Goal: Task Accomplishment & Management: Use online tool/utility

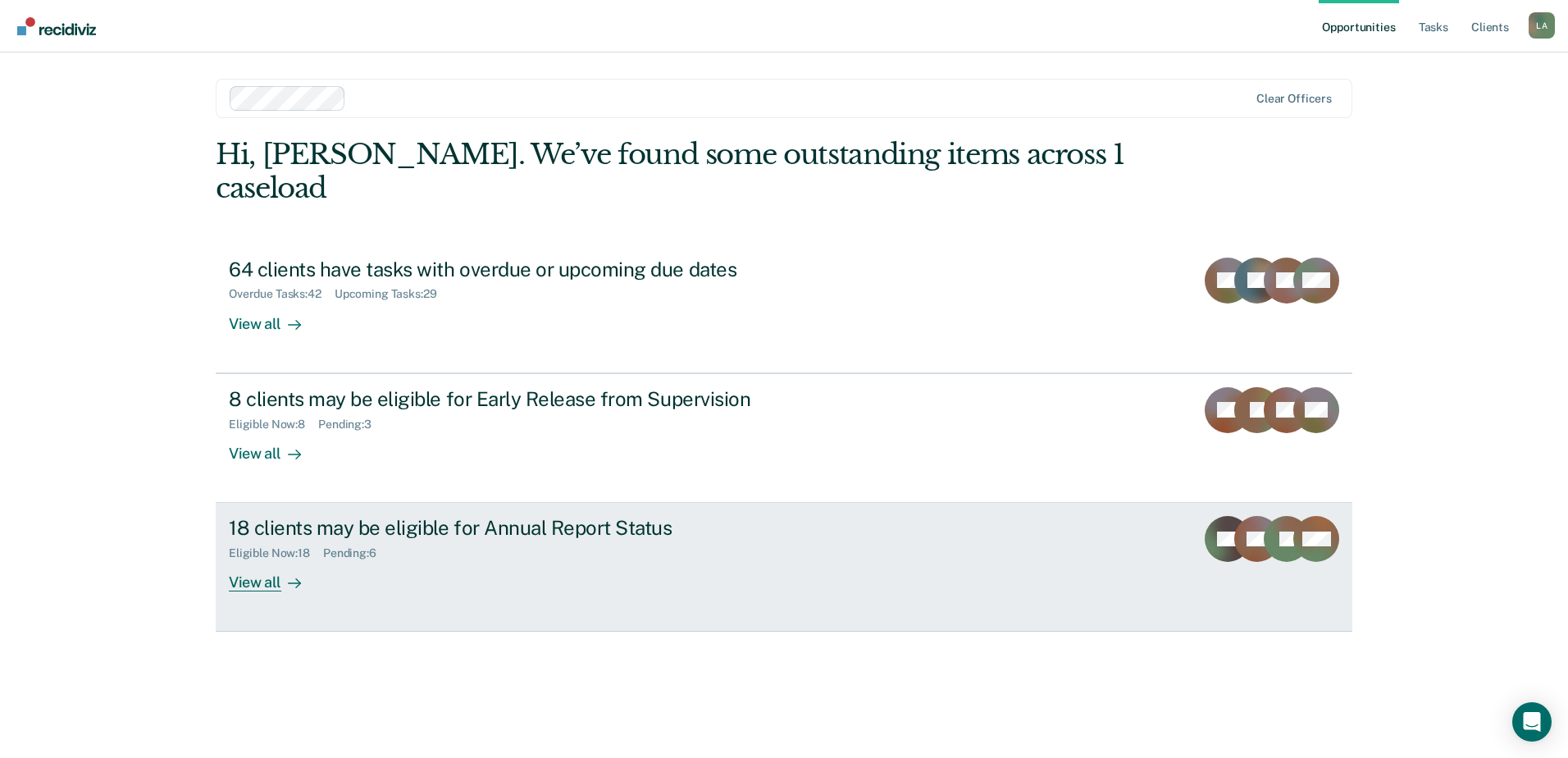
click at [268, 560] on div "View all" at bounding box center [274, 576] width 92 height 32
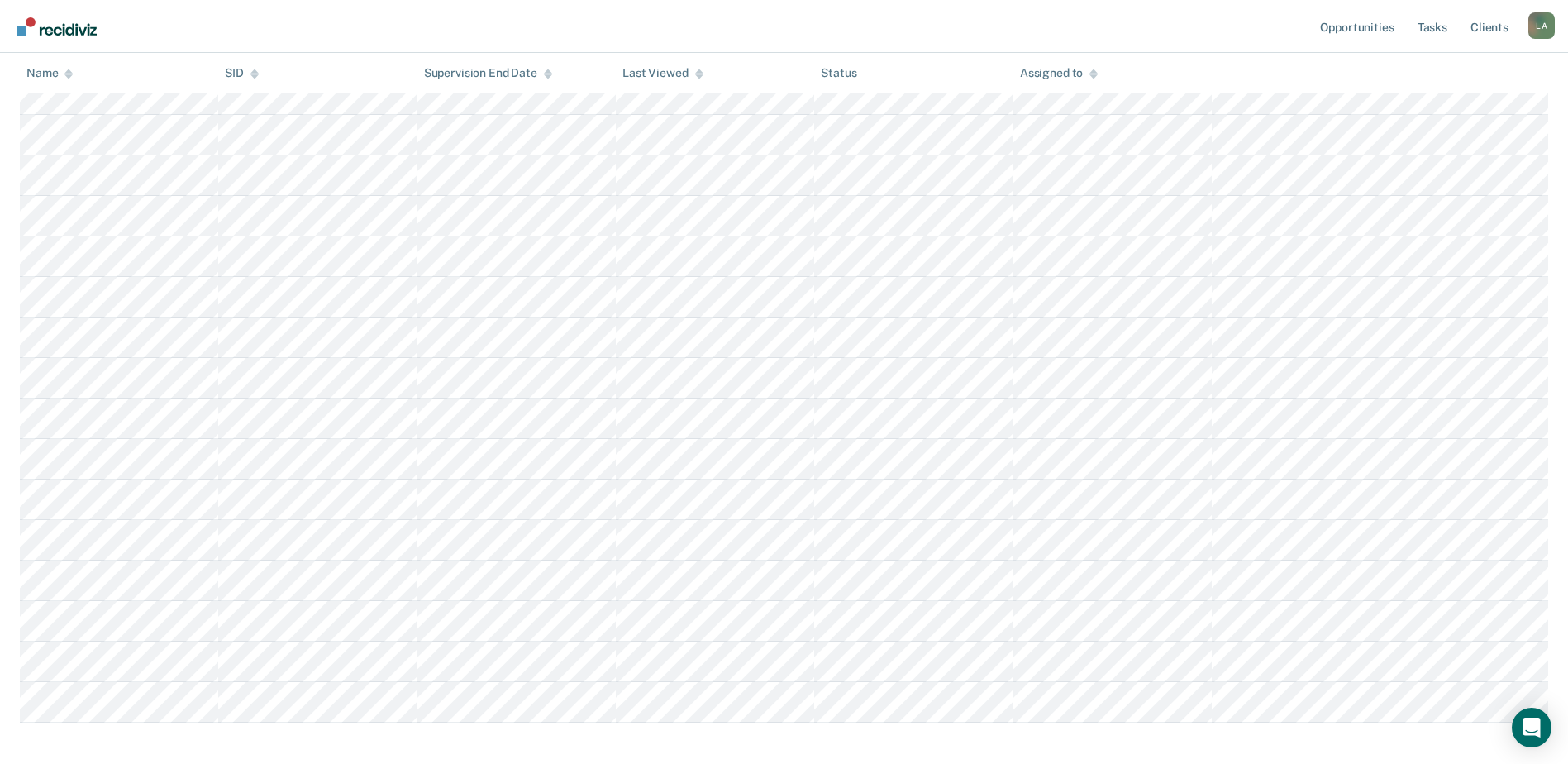
scroll to position [414, 0]
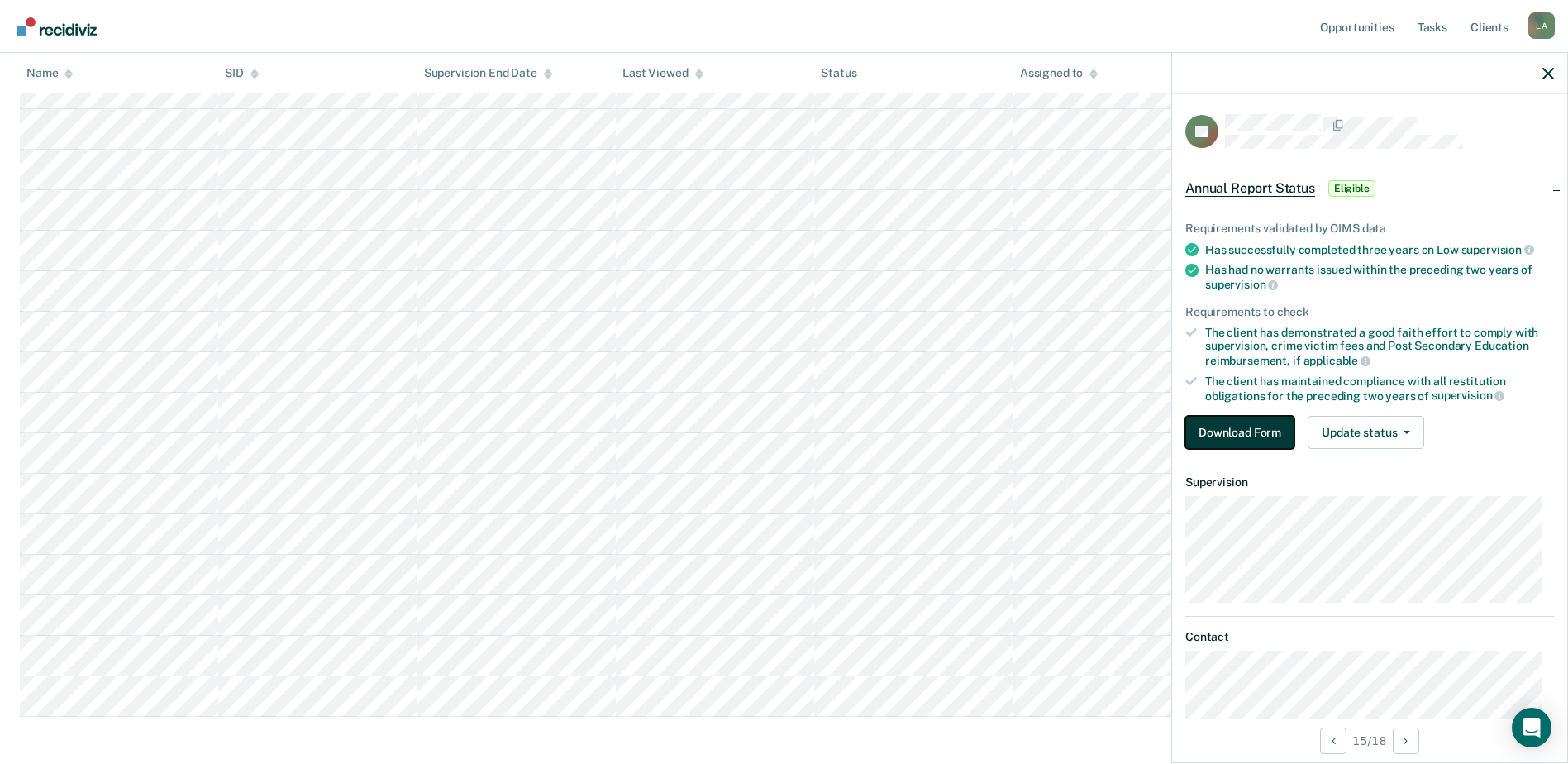
click at [1209, 427] on button "Download Form" at bounding box center [1240, 432] width 109 height 33
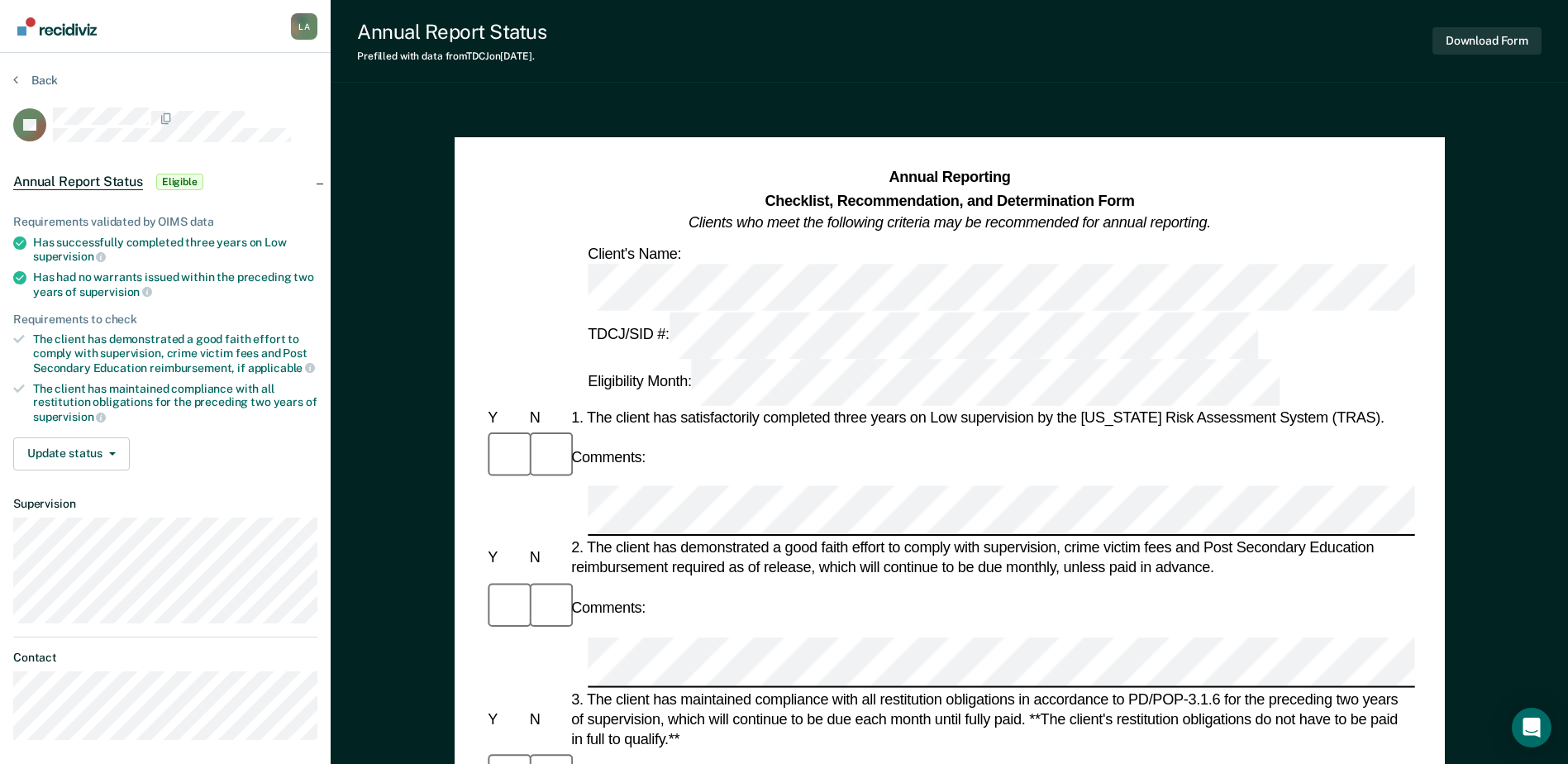
click at [575, 486] on div at bounding box center [949, 510] width 930 height 50
click at [1460, 45] on button "Download Form" at bounding box center [1487, 41] width 109 height 27
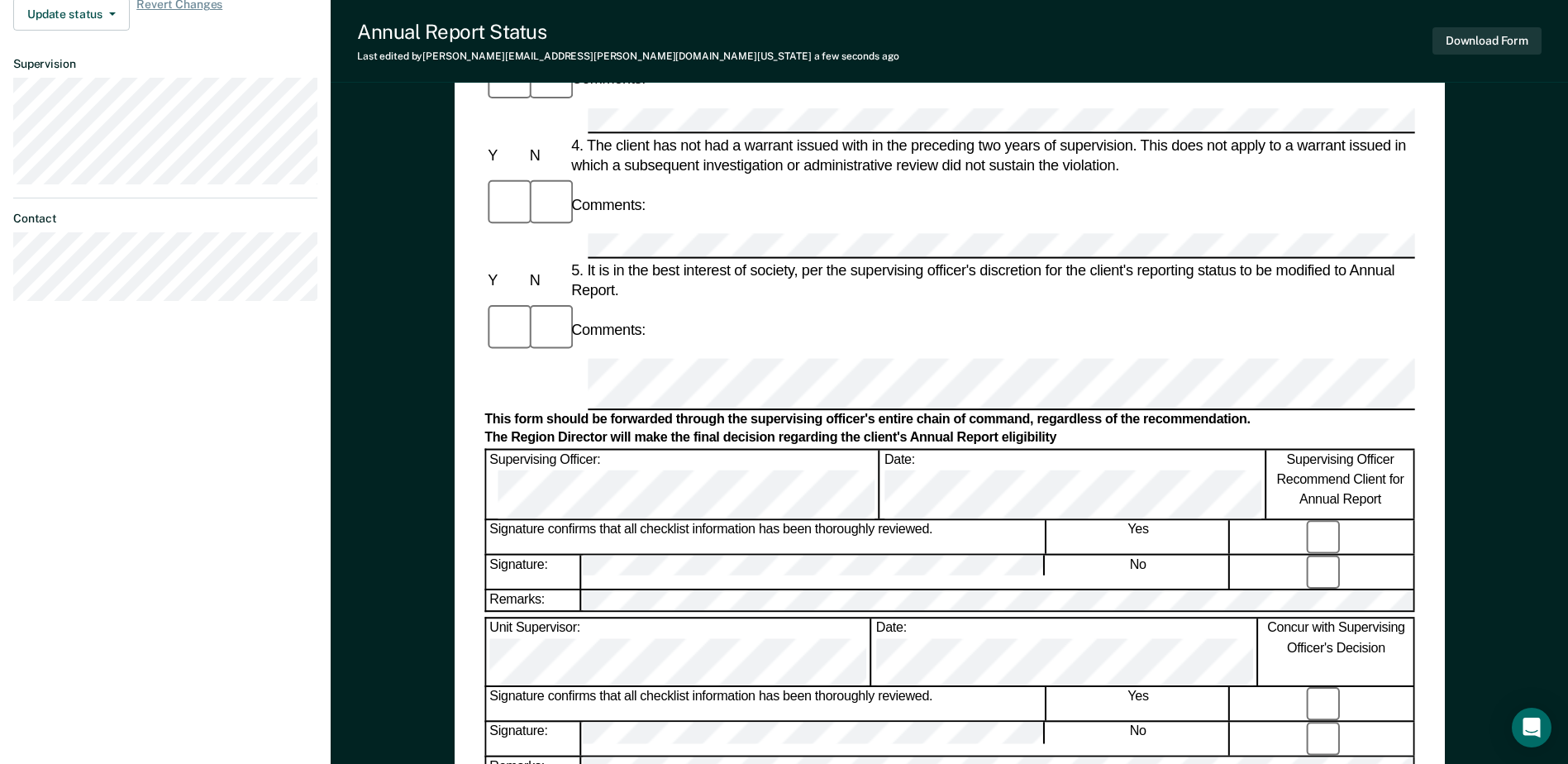
scroll to position [579, 0]
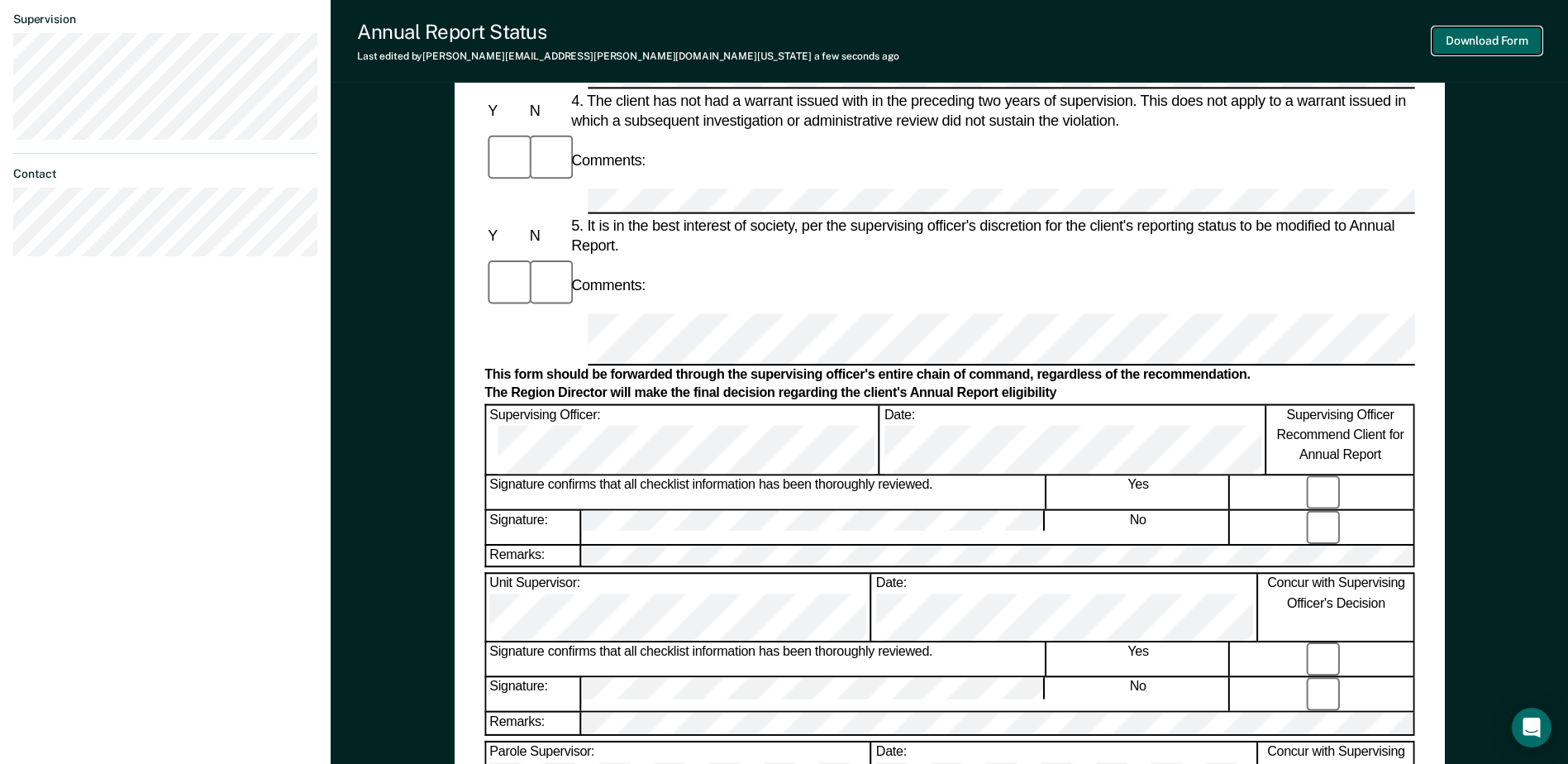
click at [1485, 40] on button "Download Form" at bounding box center [1487, 41] width 109 height 27
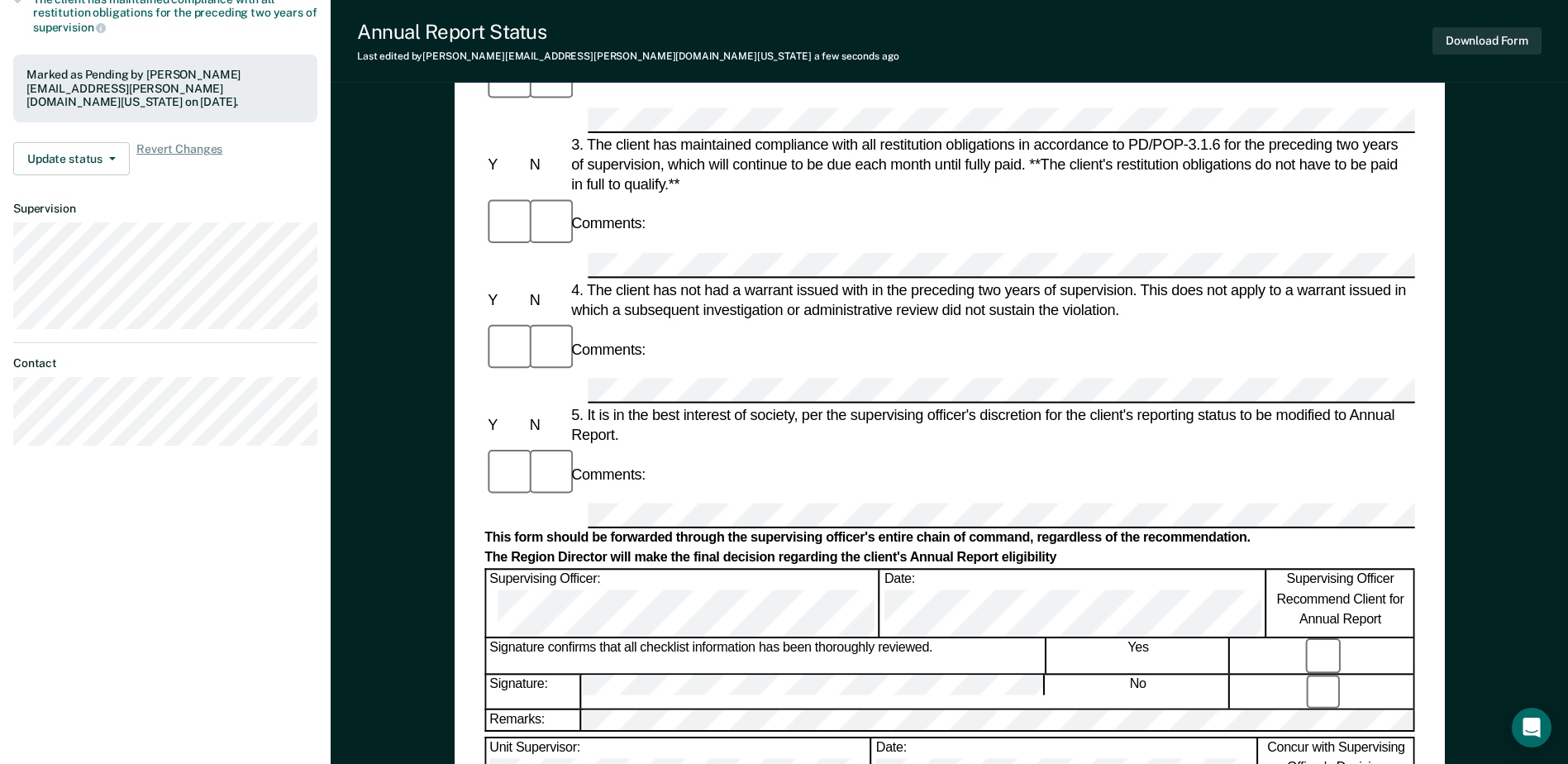
scroll to position [49, 0]
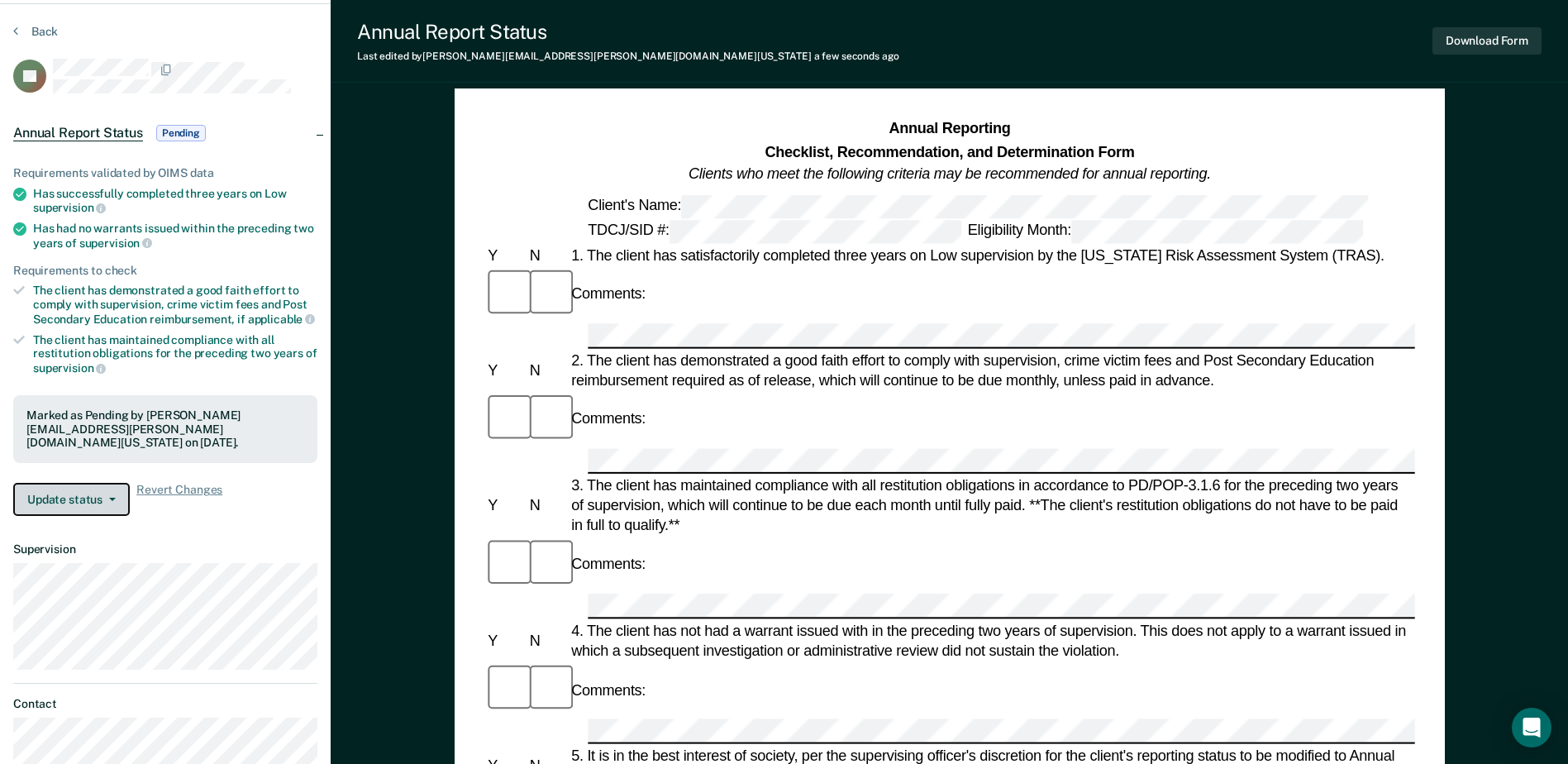
click at [80, 501] on button "Update status" at bounding box center [72, 499] width 117 height 33
click at [77, 498] on button "Update status" at bounding box center [72, 499] width 117 height 33
click at [98, 494] on button "Update status" at bounding box center [72, 499] width 117 height 33
drag, startPoint x: 323, startPoint y: 459, endPoint x: 336, endPoint y: 455, distance: 13.6
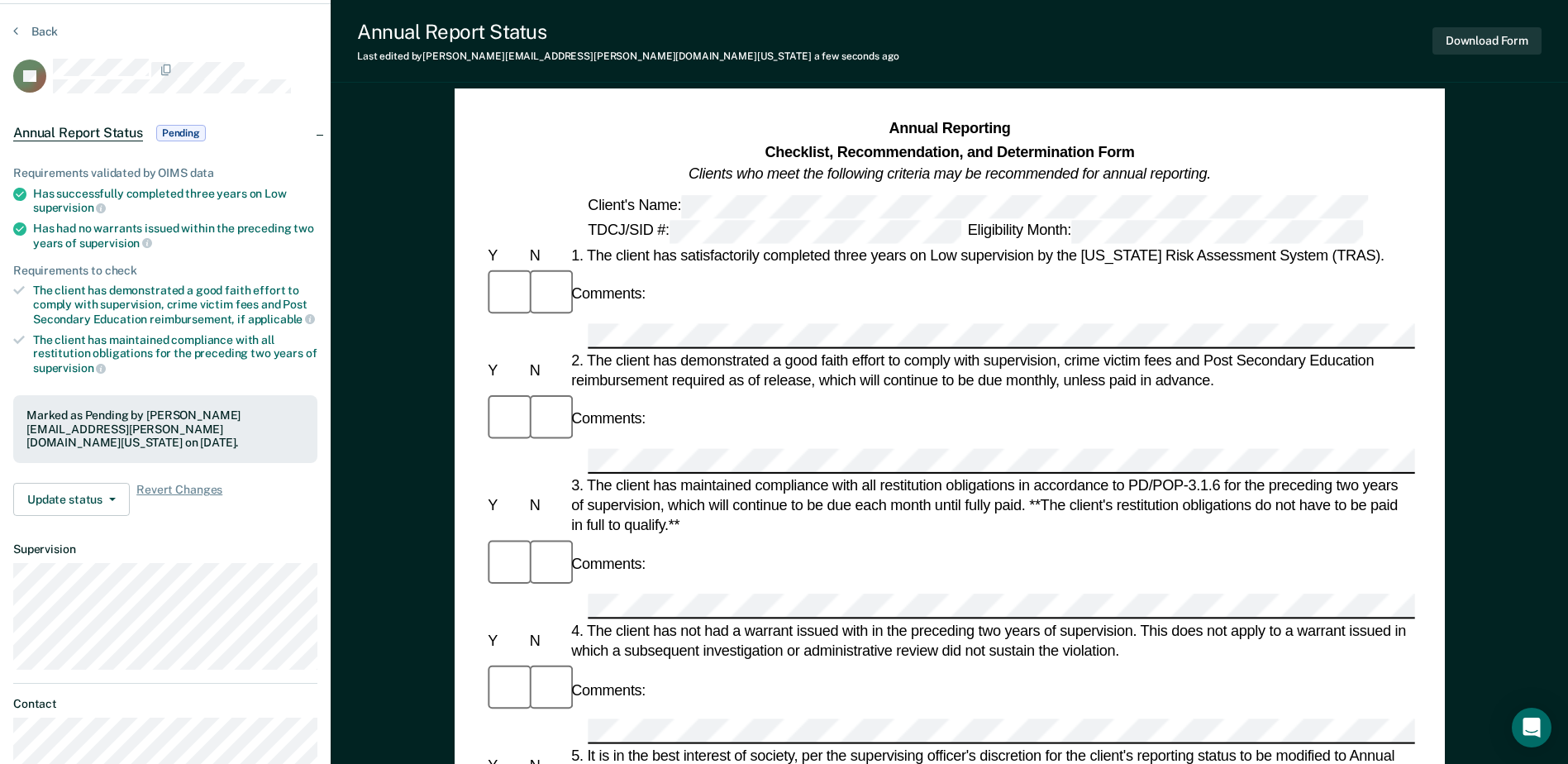
click at [323, 460] on div "Requirements validated by OIMS data Has successfully completed three years on L…" at bounding box center [165, 334] width 331 height 389
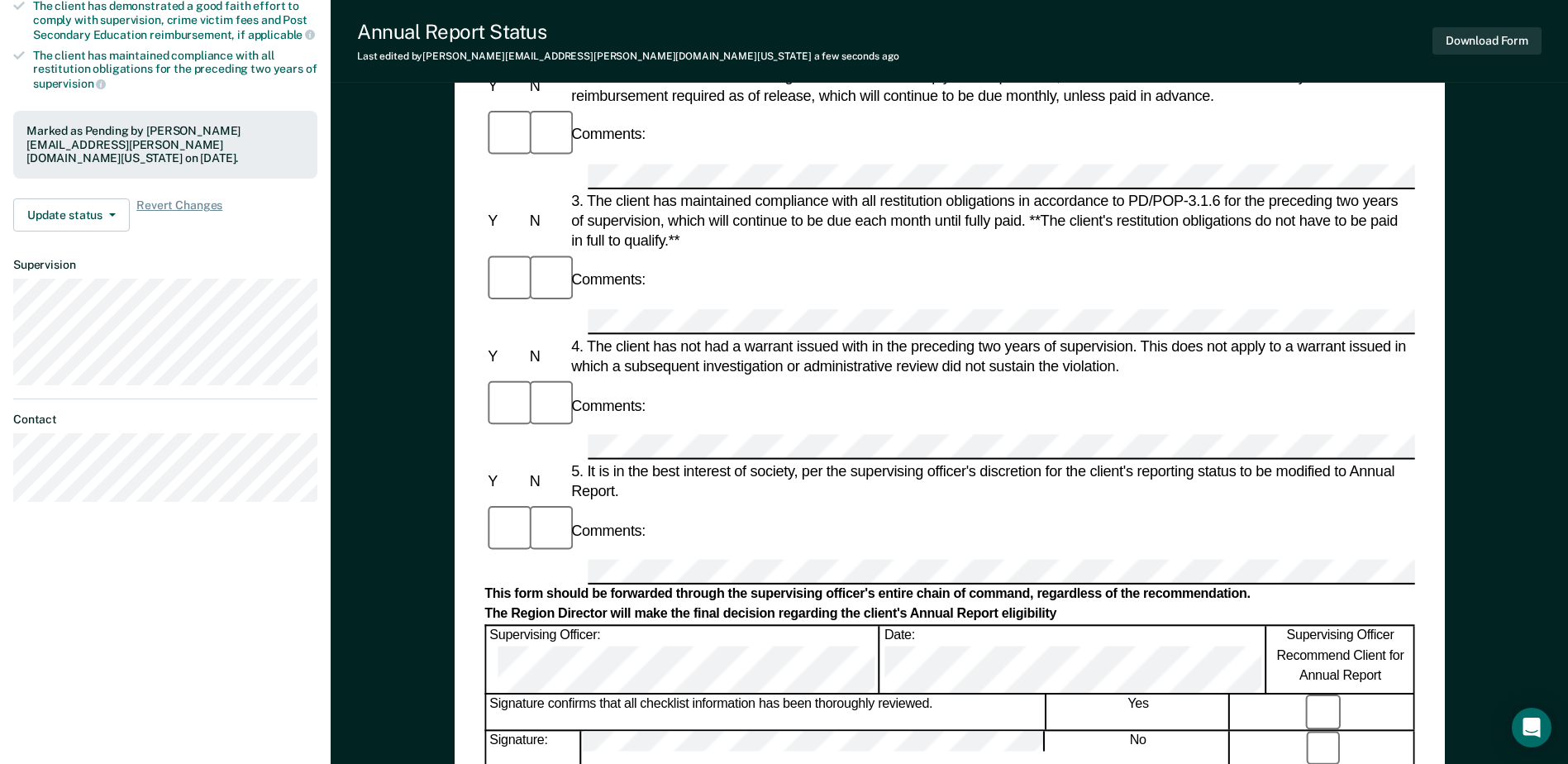
scroll to position [0, 0]
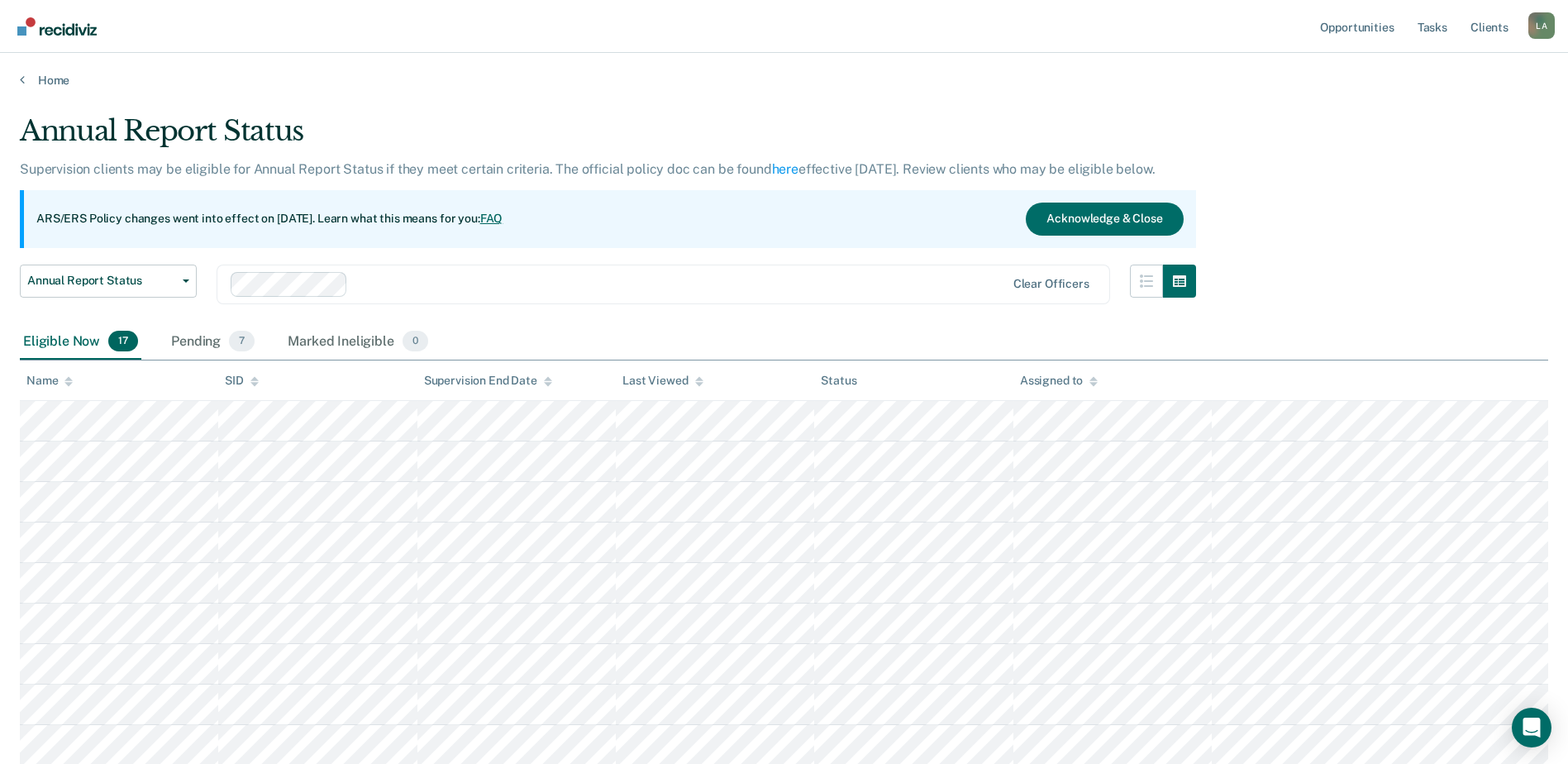
drag, startPoint x: 209, startPoint y: 337, endPoint x: 229, endPoint y: 367, distance: 36.1
click at [209, 339] on div "Pending 7" at bounding box center [213, 342] width 90 height 36
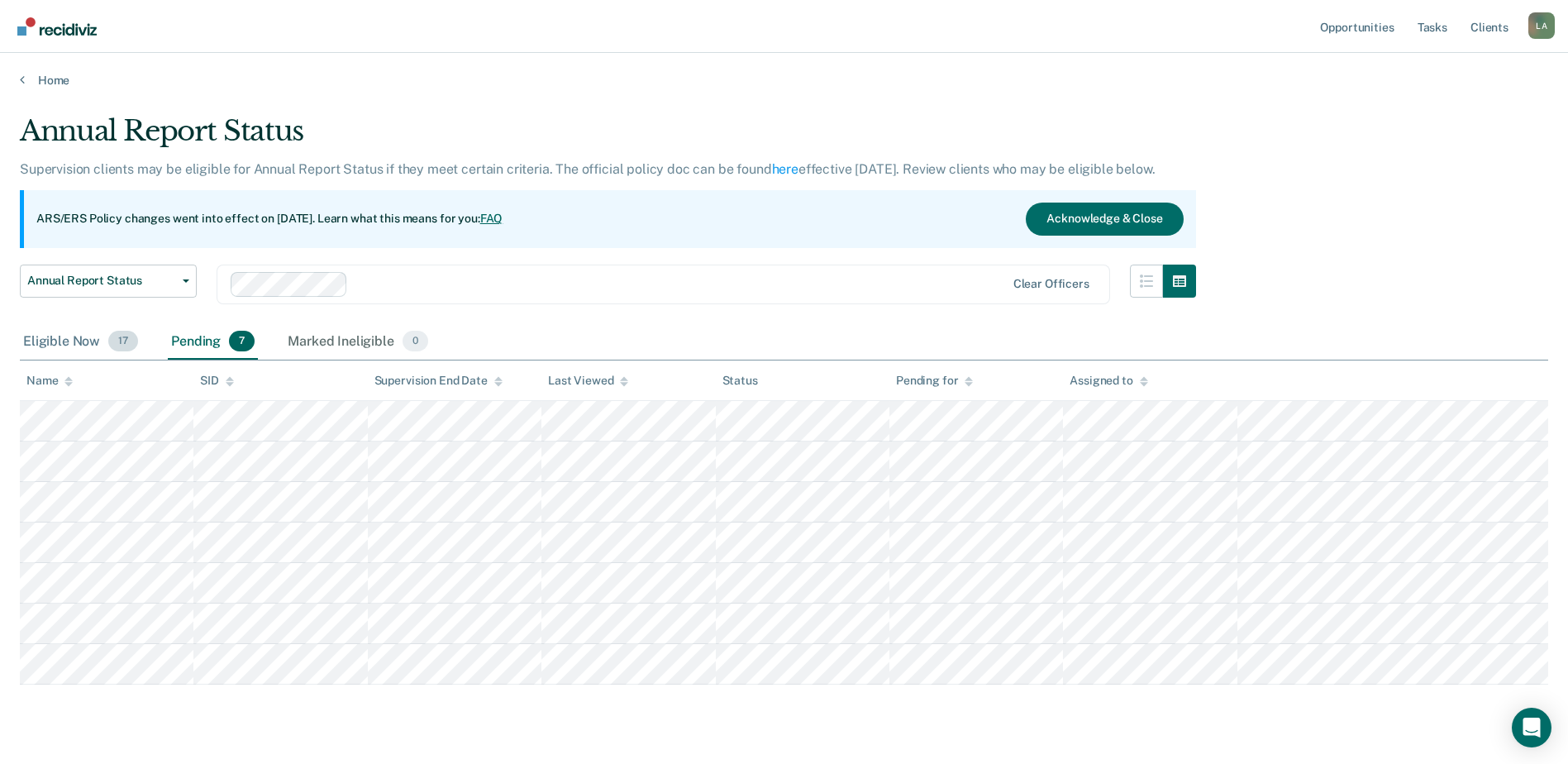
click at [50, 343] on div "Eligible Now 17" at bounding box center [80, 342] width 121 height 36
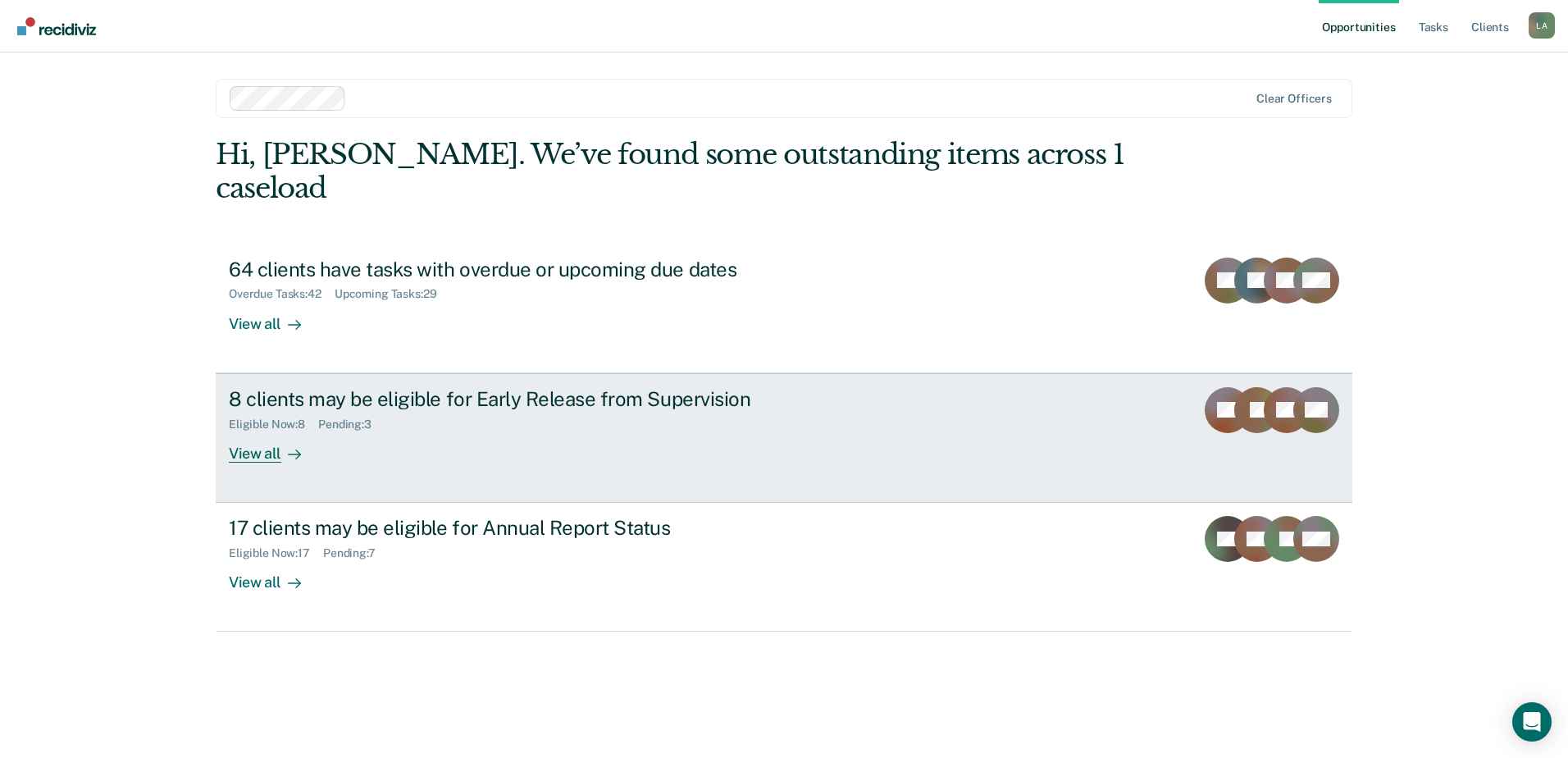
click at [240, 431] on div "View all" at bounding box center [274, 447] width 92 height 32
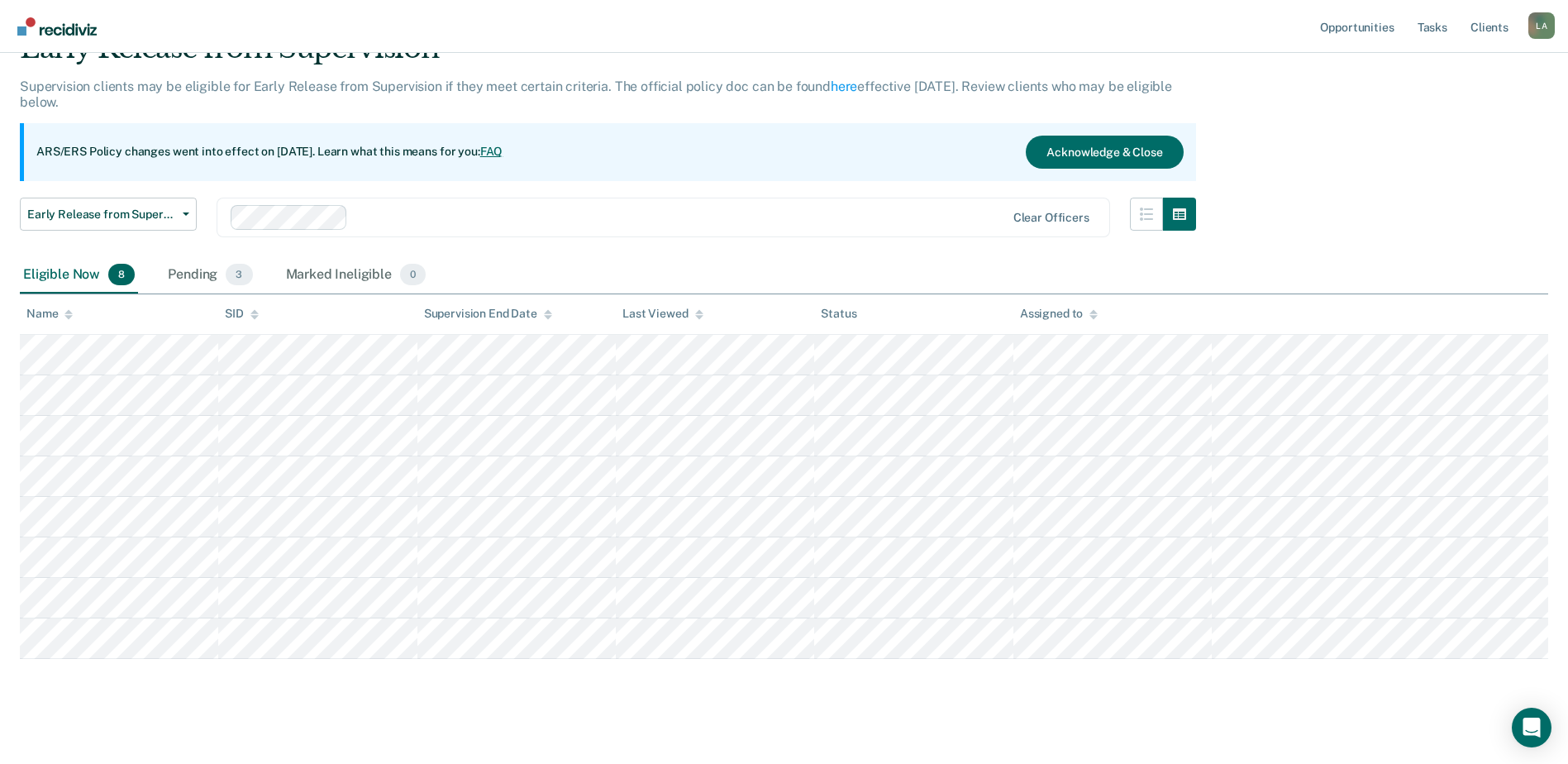
scroll to position [97, 0]
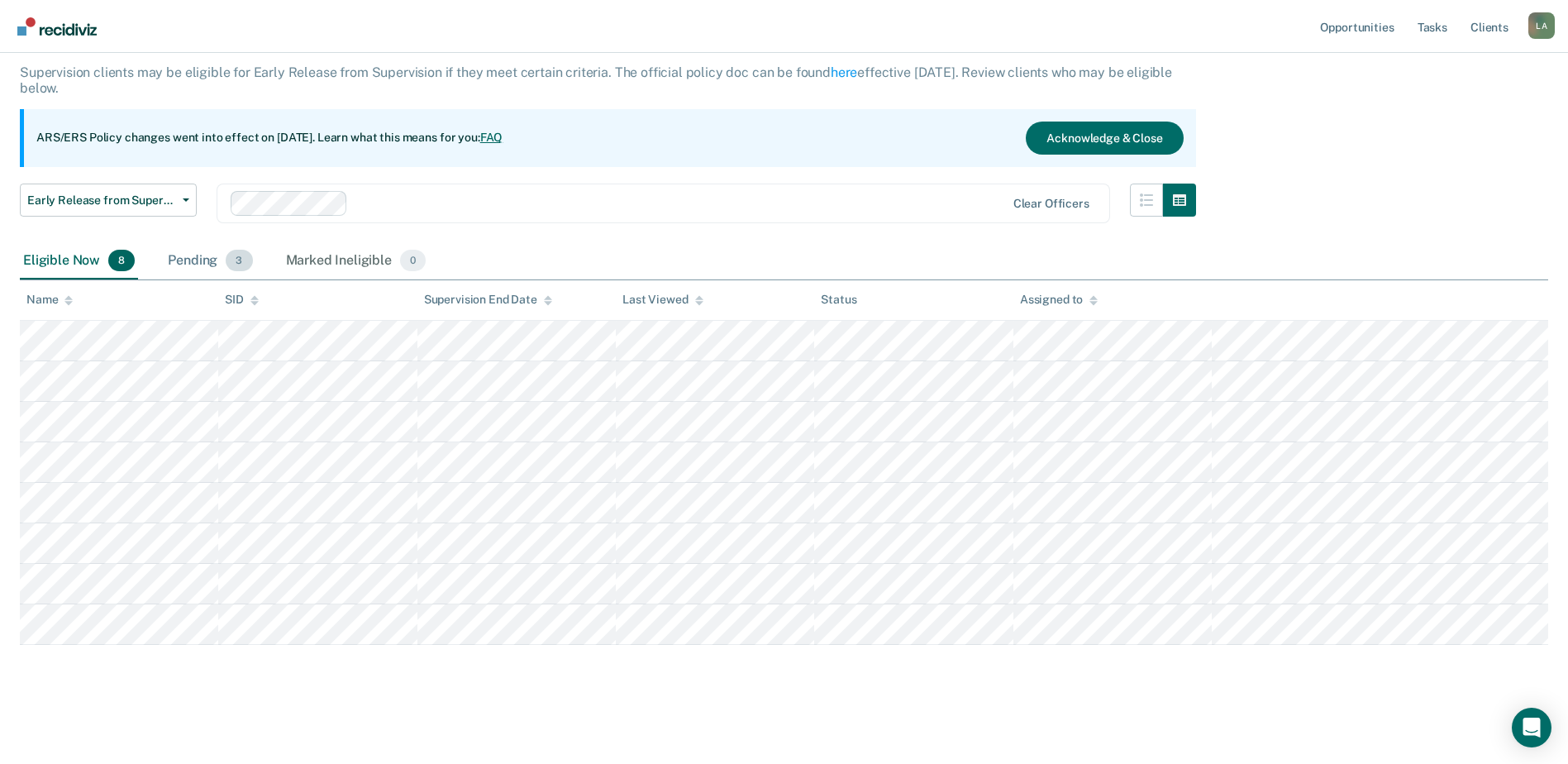
click at [191, 259] on div "Pending 3" at bounding box center [209, 261] width 91 height 36
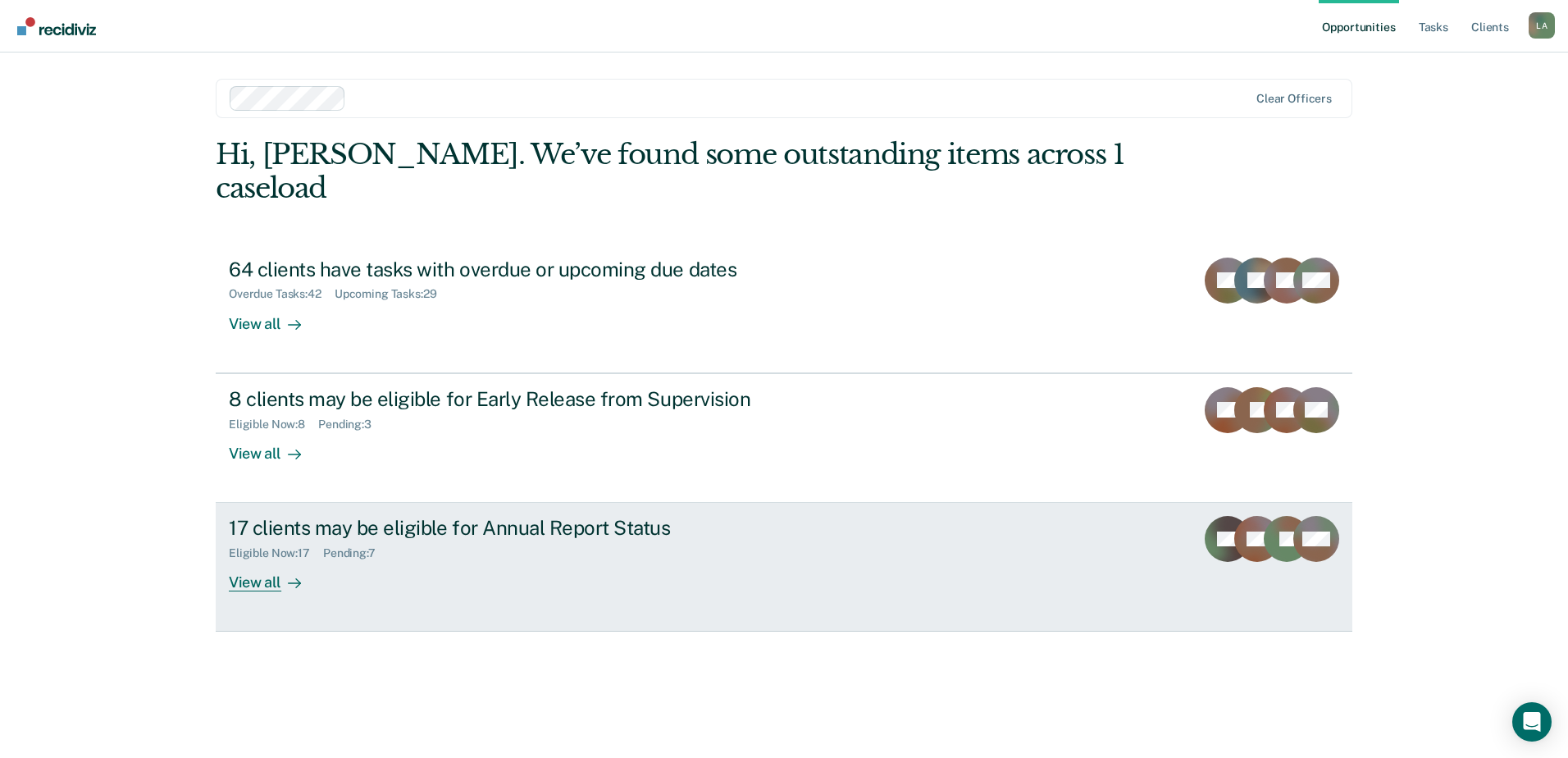
click at [251, 560] on div "View all" at bounding box center [274, 576] width 92 height 32
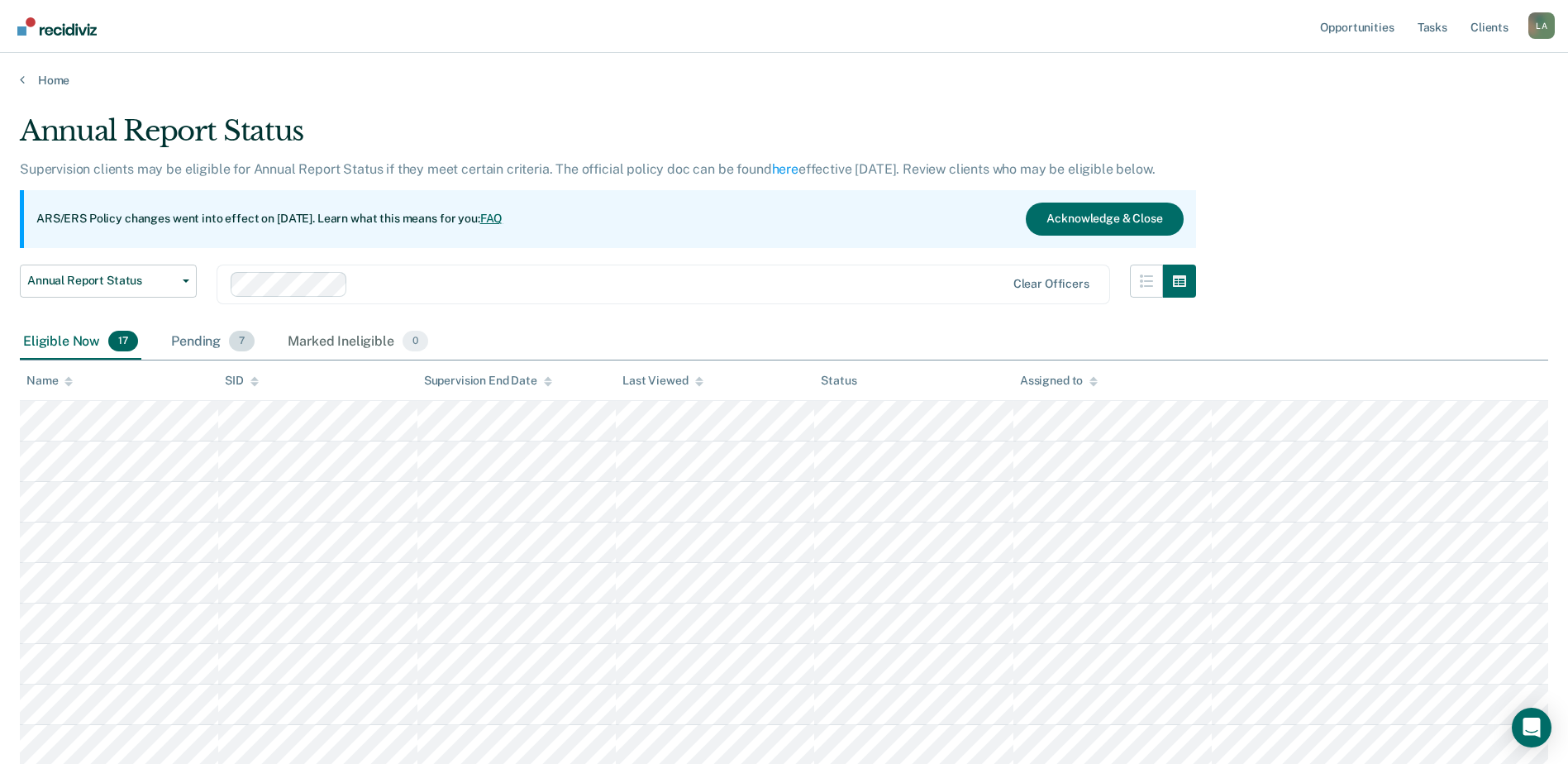
click at [198, 339] on div "Pending 7" at bounding box center [213, 342] width 90 height 36
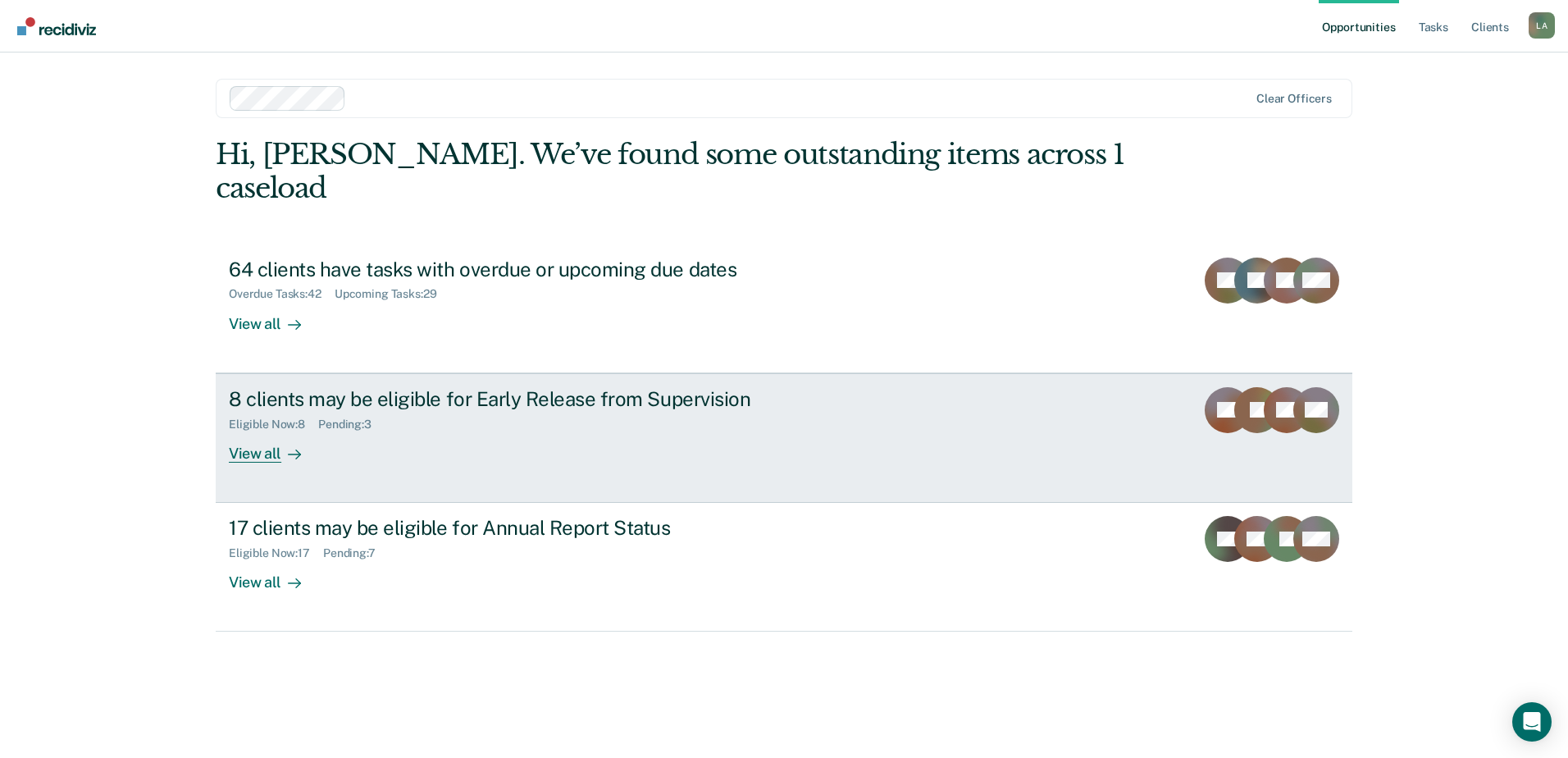
click at [267, 431] on div "View all" at bounding box center [274, 447] width 92 height 32
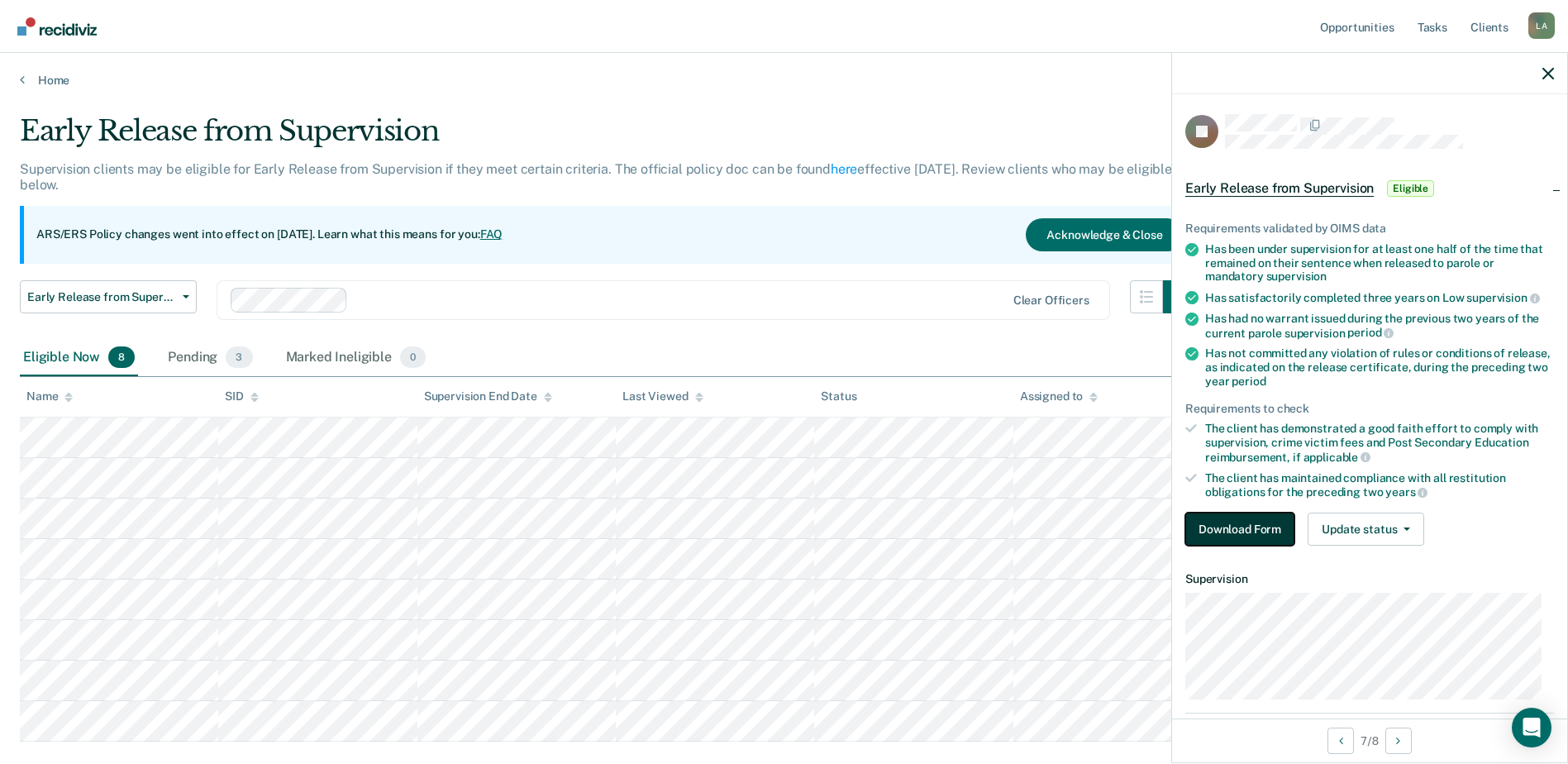
click at [1248, 527] on button "Download Form" at bounding box center [1240, 529] width 109 height 33
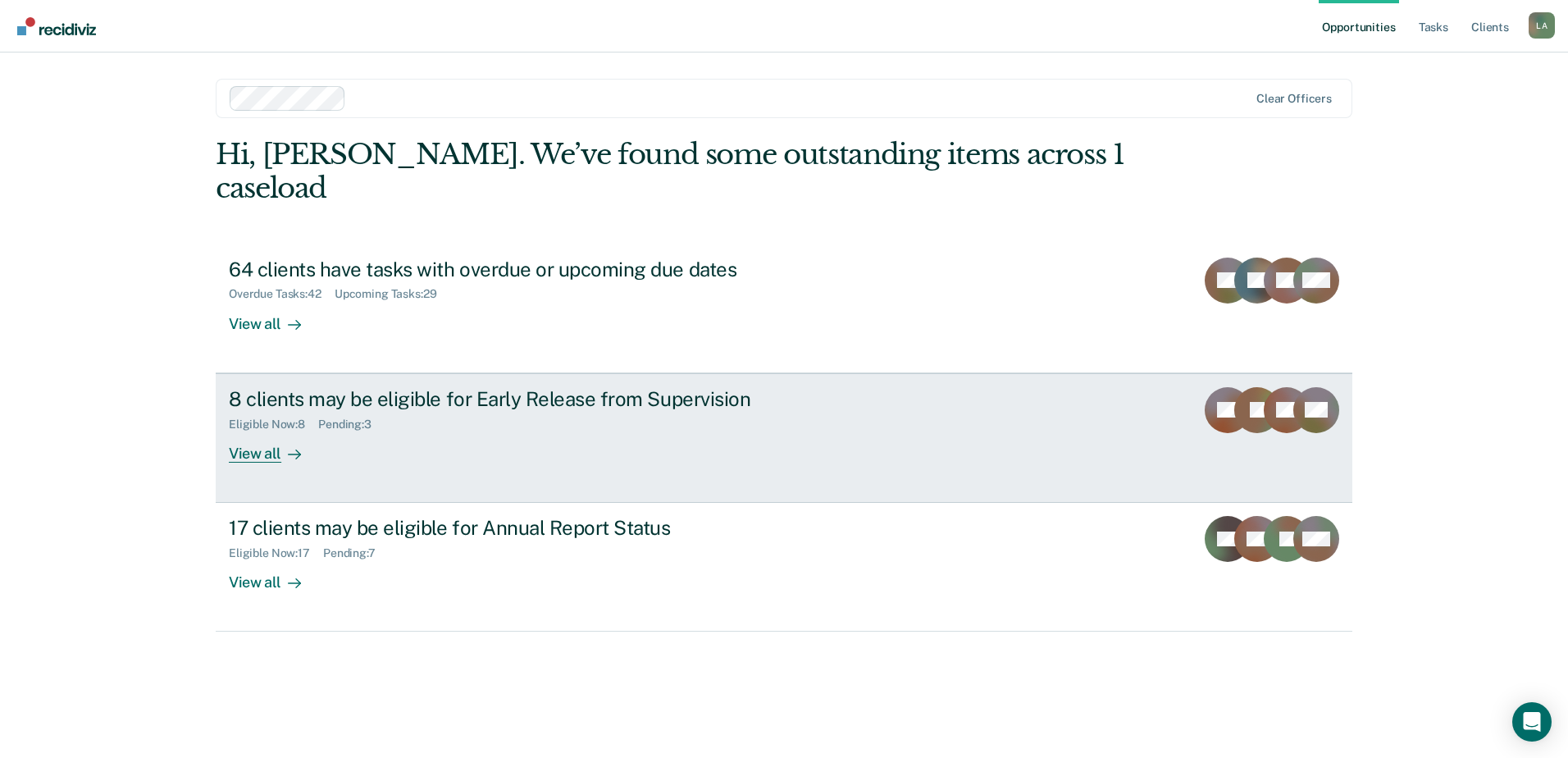
drag, startPoint x: 260, startPoint y: 422, endPoint x: 269, endPoint y: 421, distance: 9.1
click at [260, 431] on div "View all" at bounding box center [274, 447] width 92 height 32
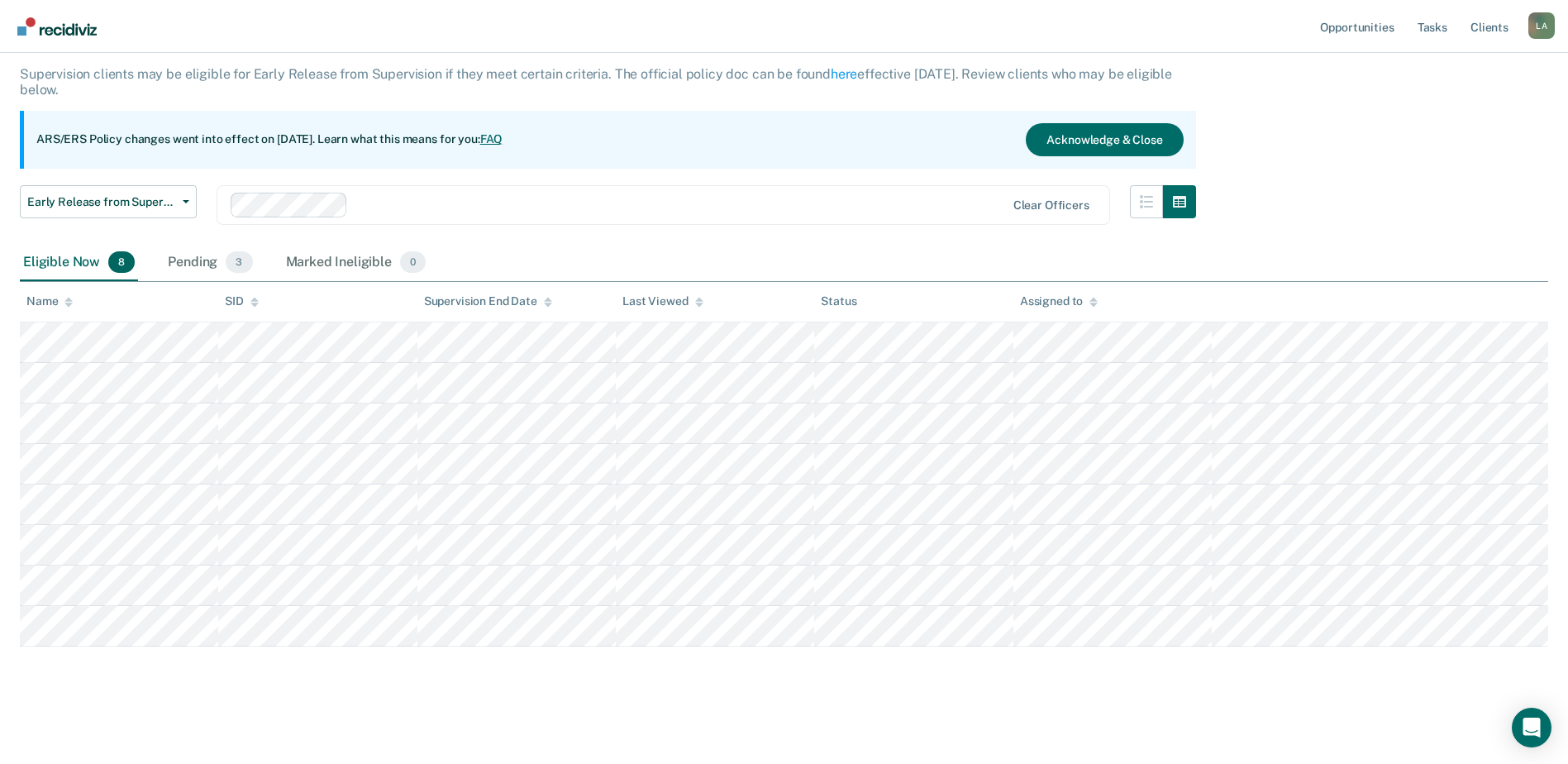
scroll to position [97, 0]
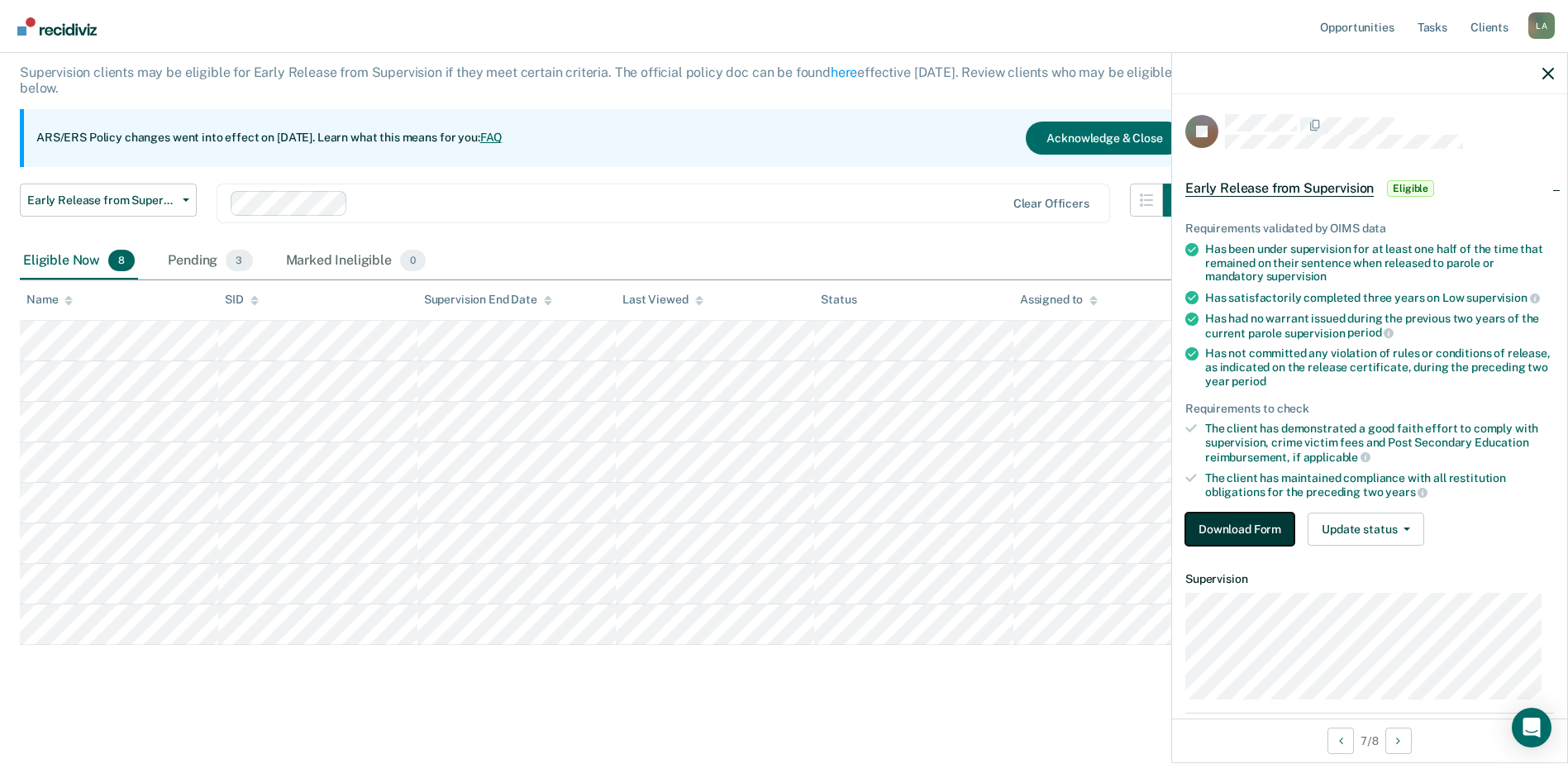
click at [1217, 539] on button "Download Form" at bounding box center [1240, 529] width 109 height 33
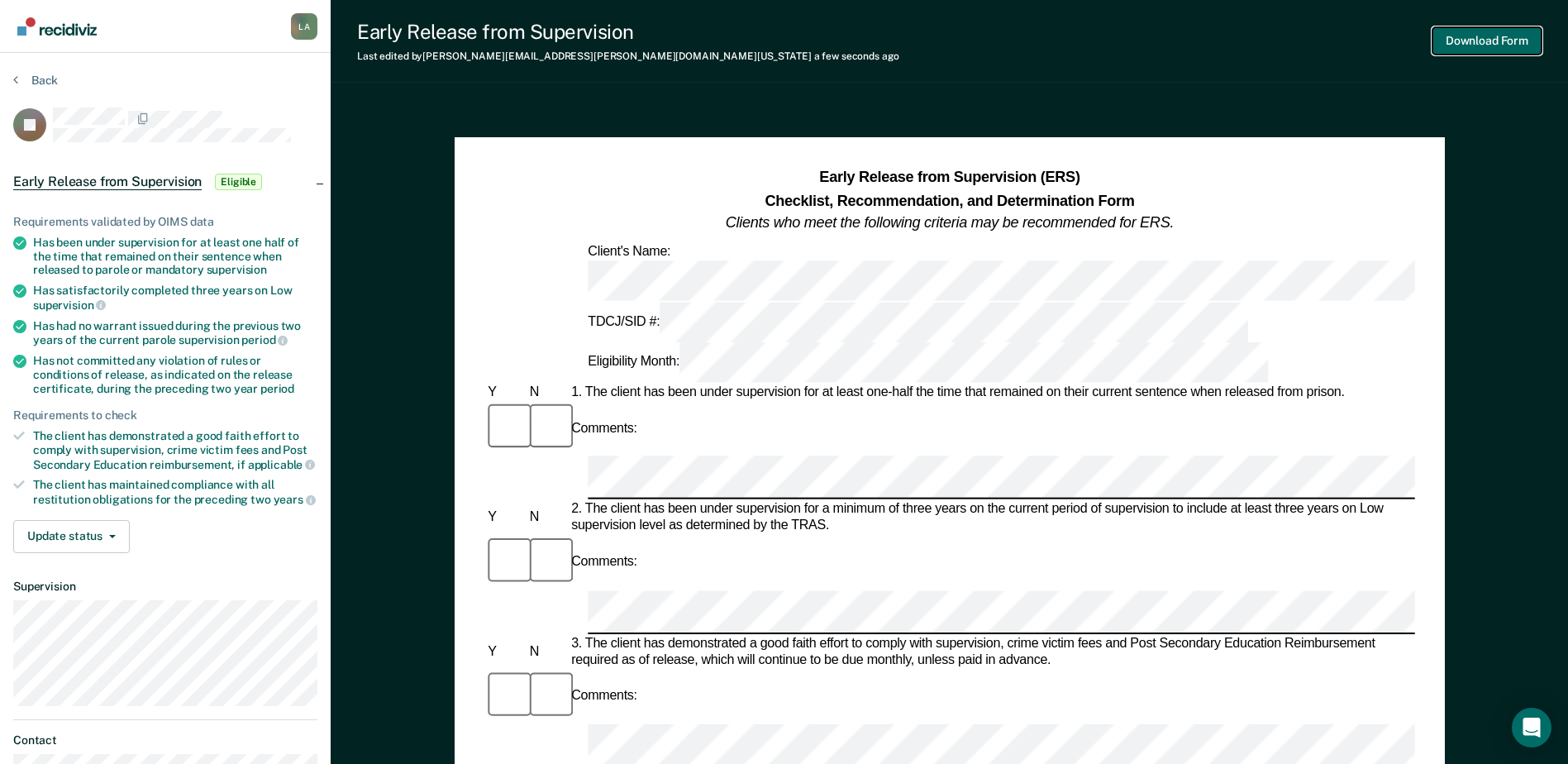
click at [1488, 42] on button "Download Form" at bounding box center [1487, 41] width 109 height 27
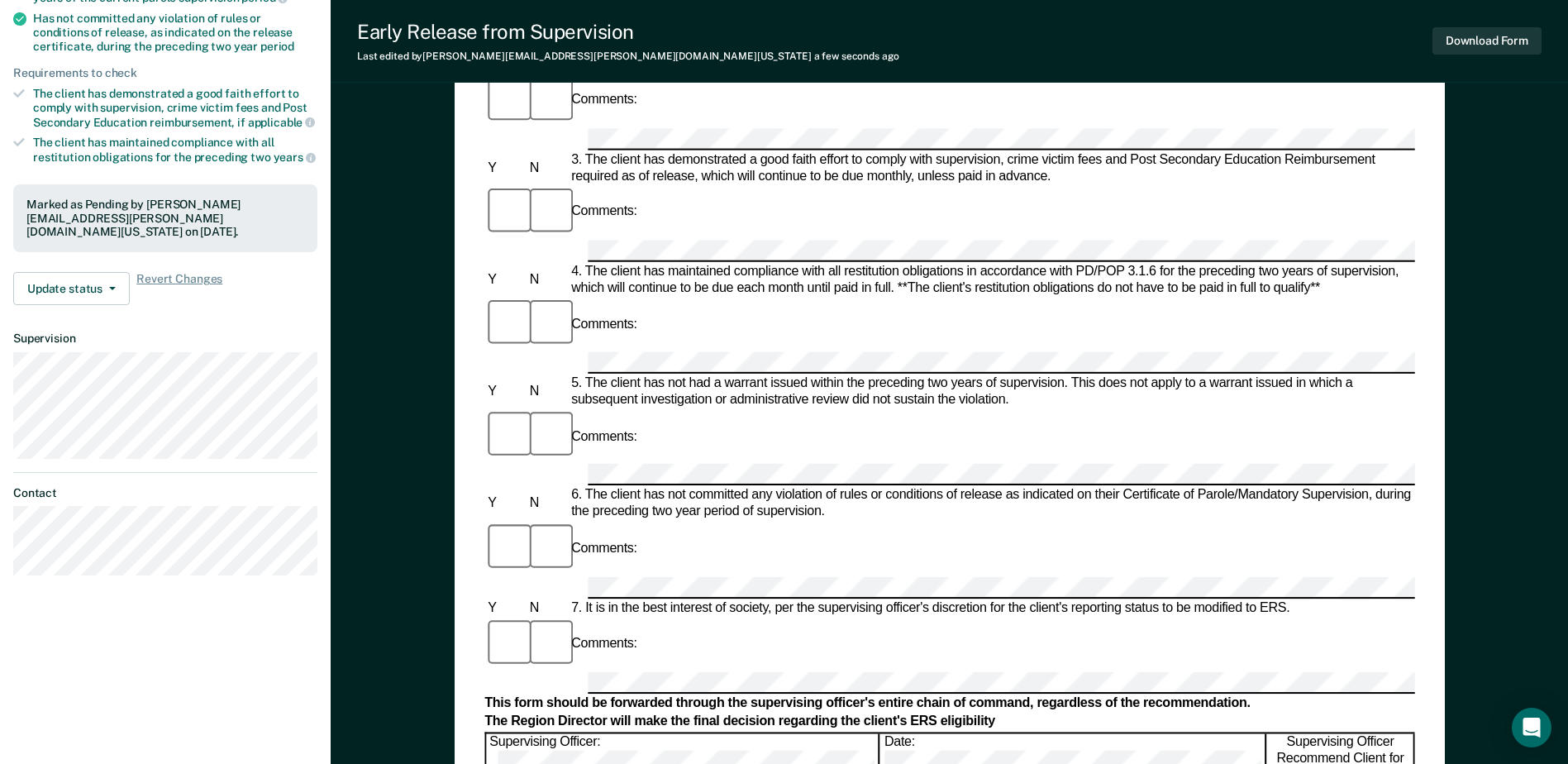
scroll to position [793, 0]
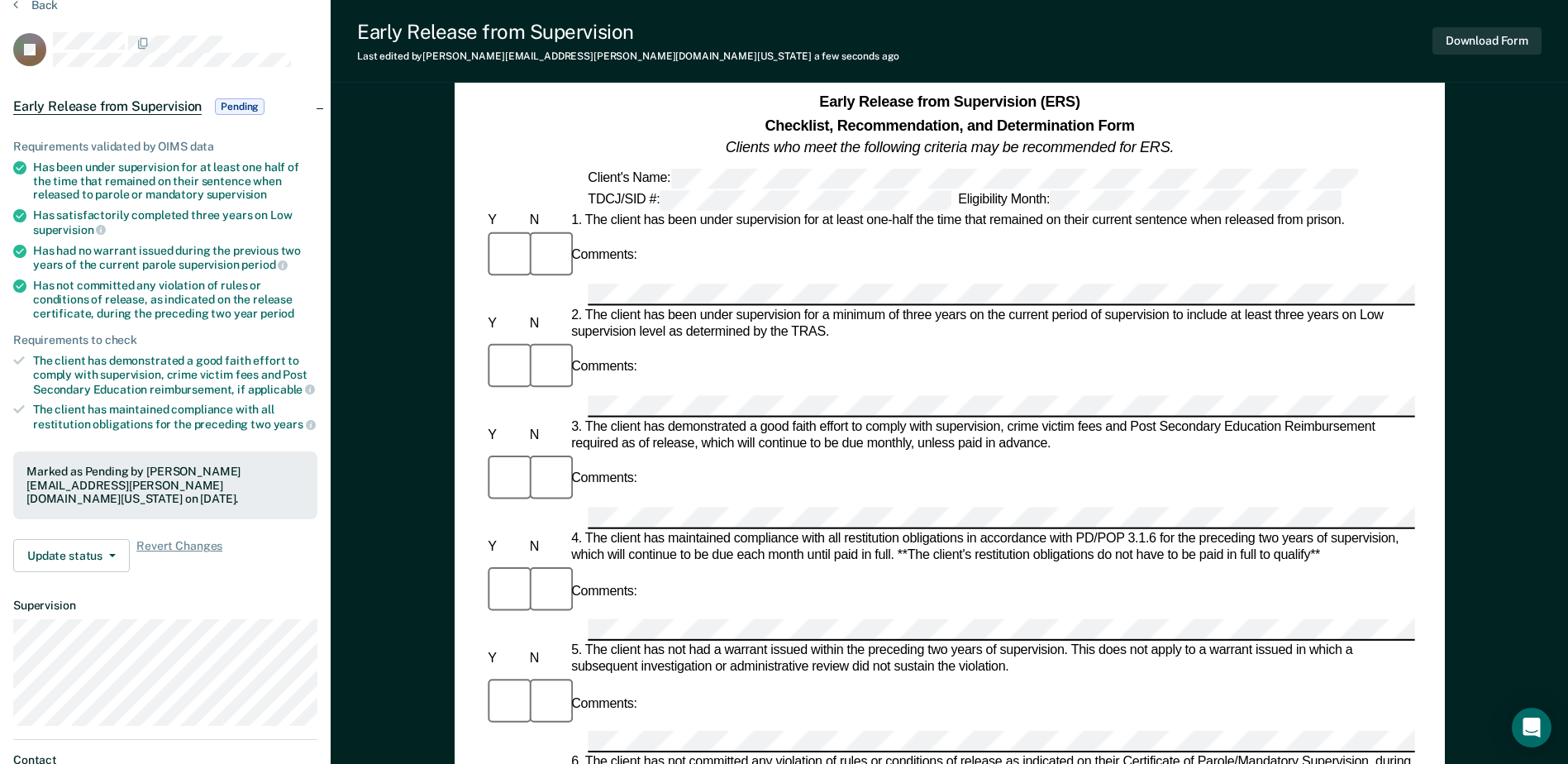
scroll to position [0, 0]
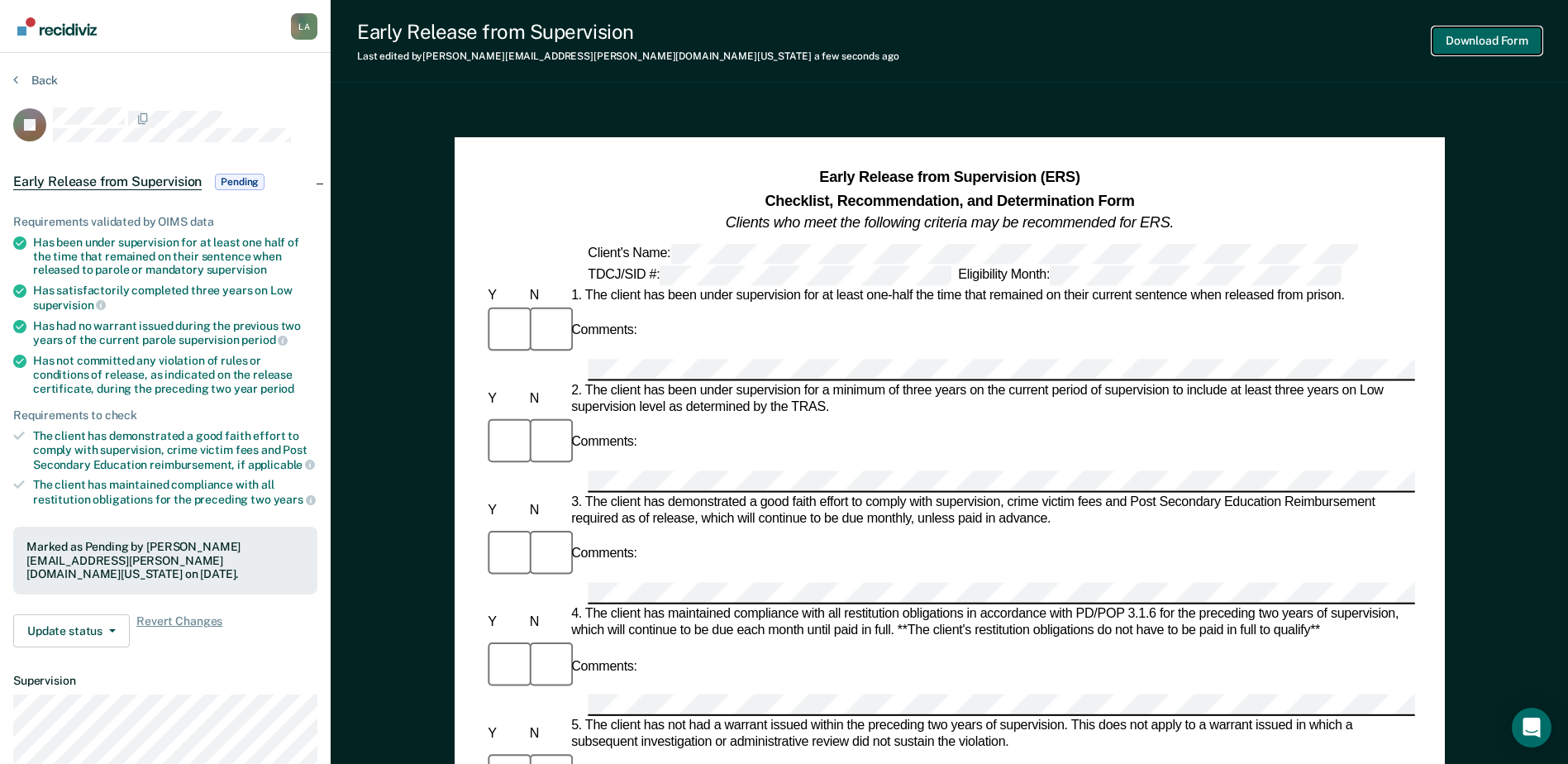
click at [1487, 45] on button "Download Form" at bounding box center [1487, 41] width 109 height 27
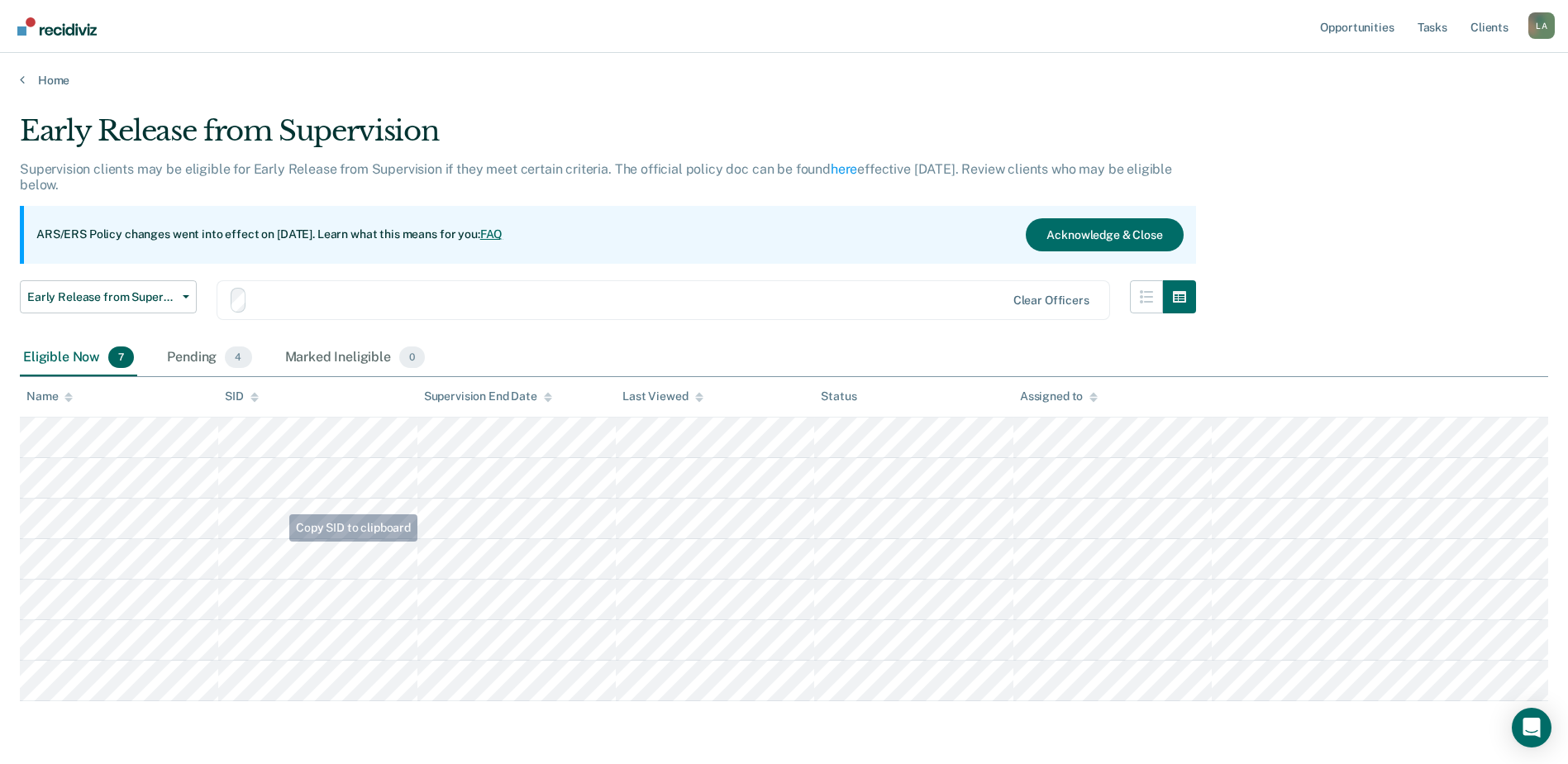
scroll to position [56, 0]
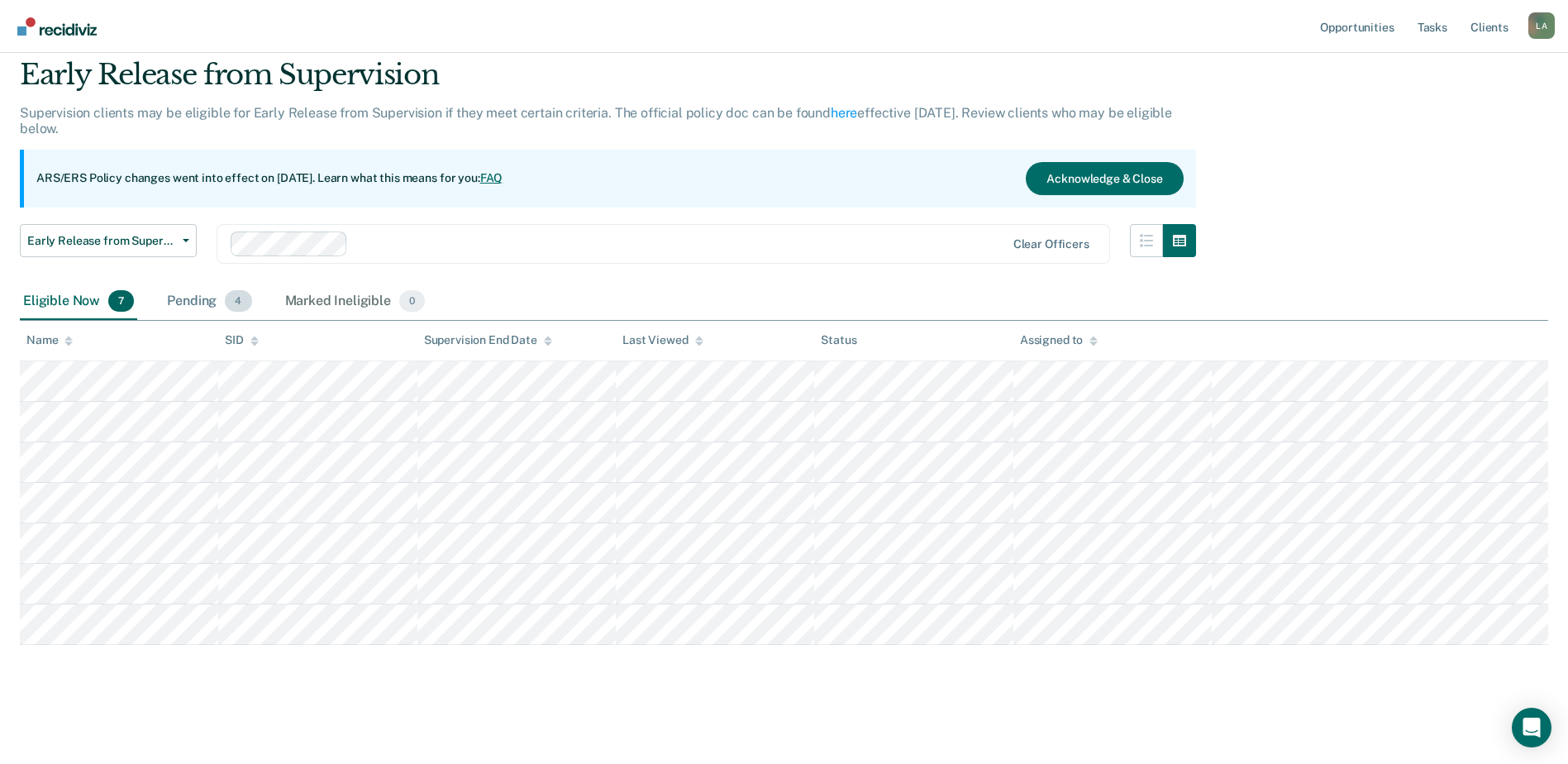
click at [212, 299] on div "Pending 4" at bounding box center [209, 302] width 91 height 36
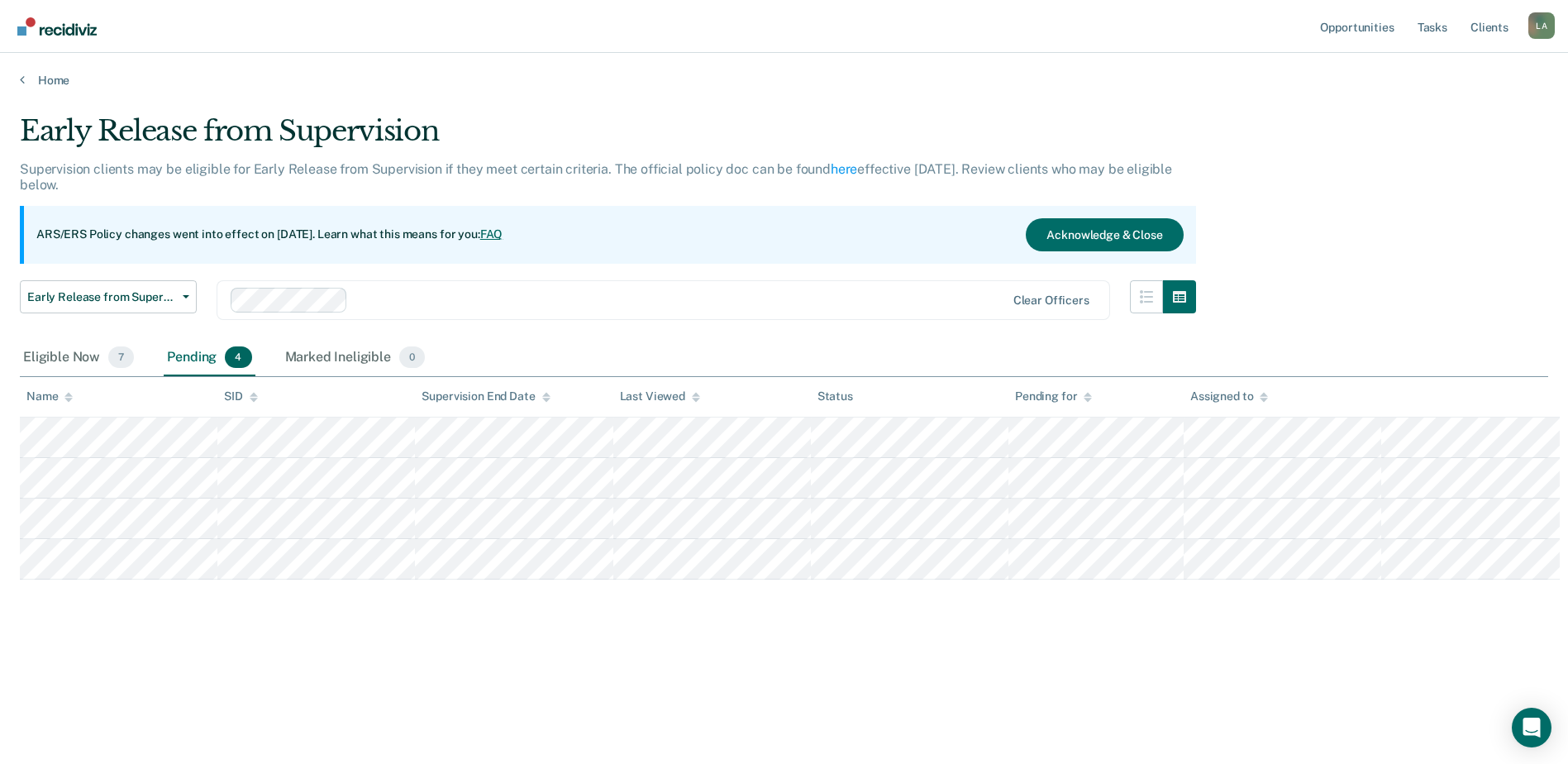
scroll to position [0, 0]
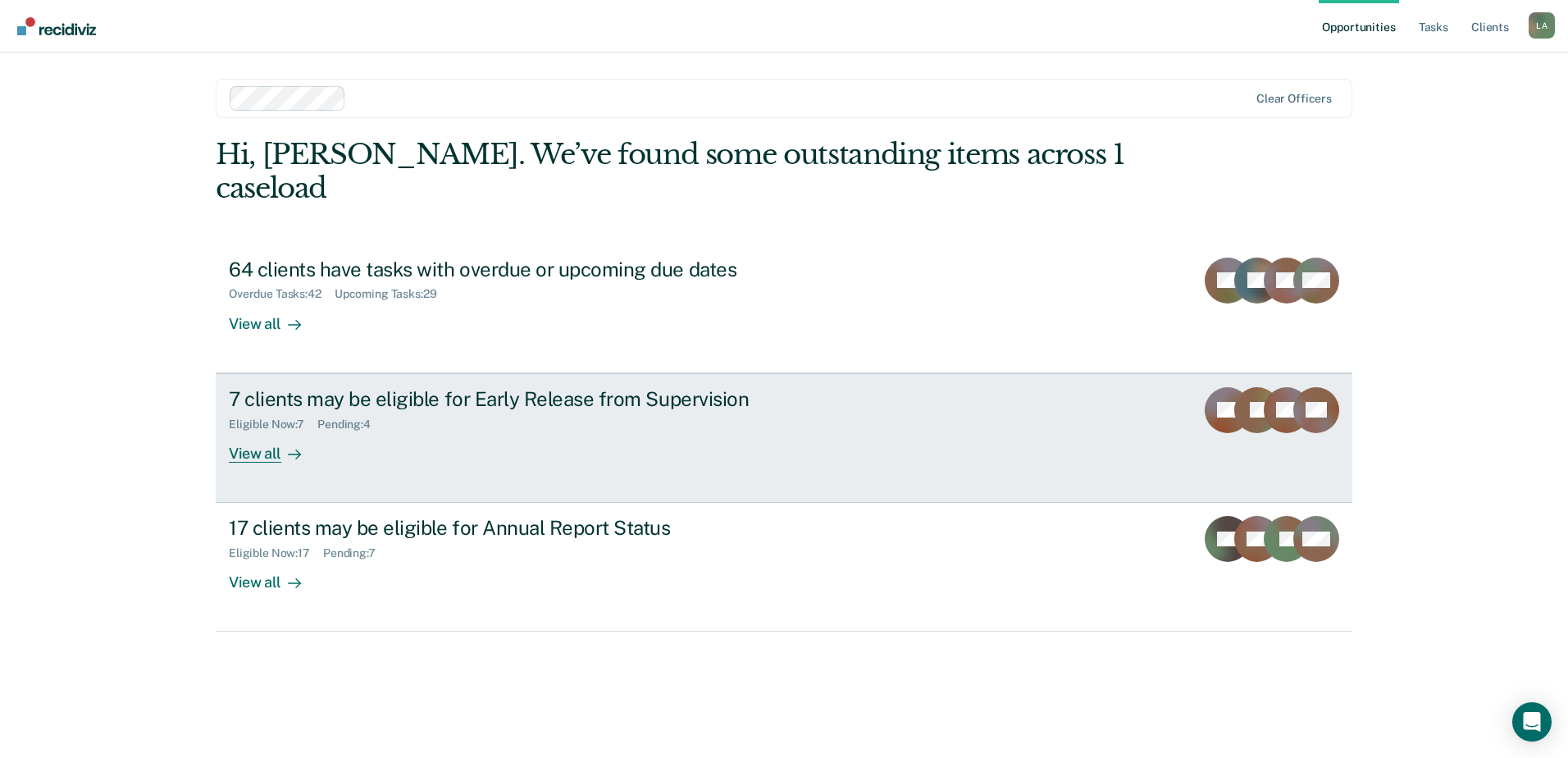
click at [266, 431] on div "View all" at bounding box center [274, 447] width 92 height 32
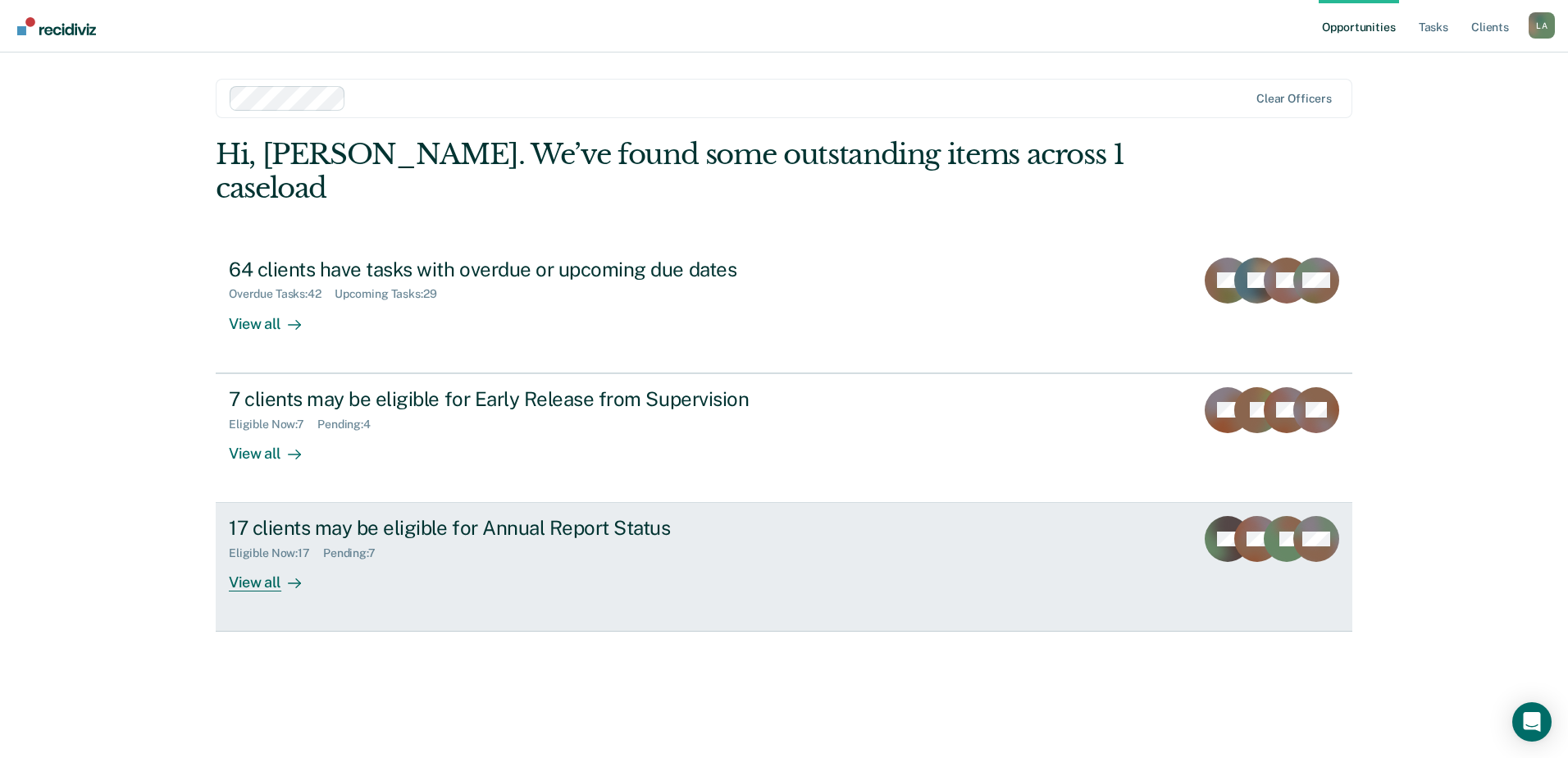
click at [257, 560] on div "View all" at bounding box center [274, 576] width 92 height 32
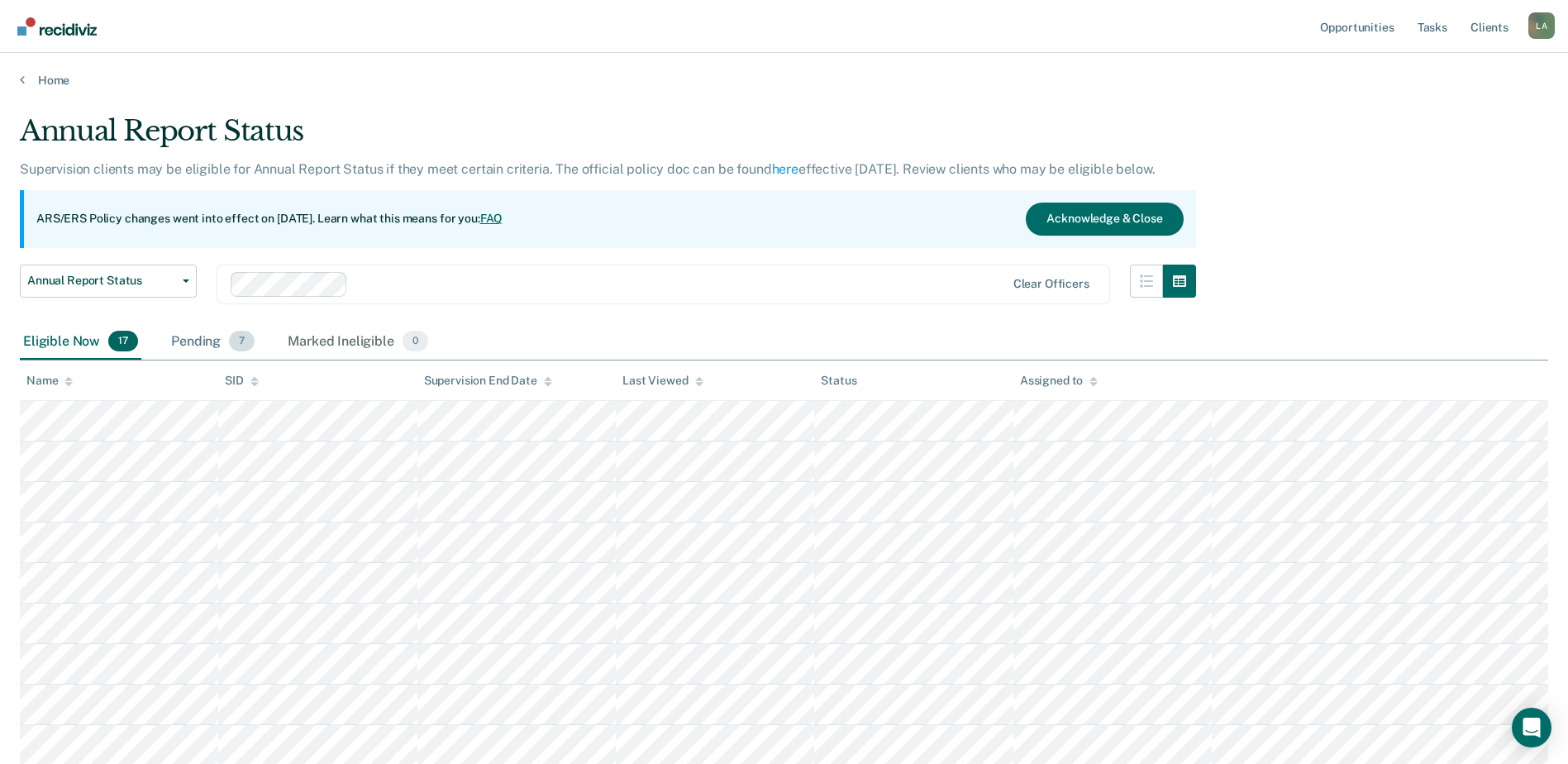
click at [198, 342] on div "Pending 7" at bounding box center [213, 342] width 90 height 36
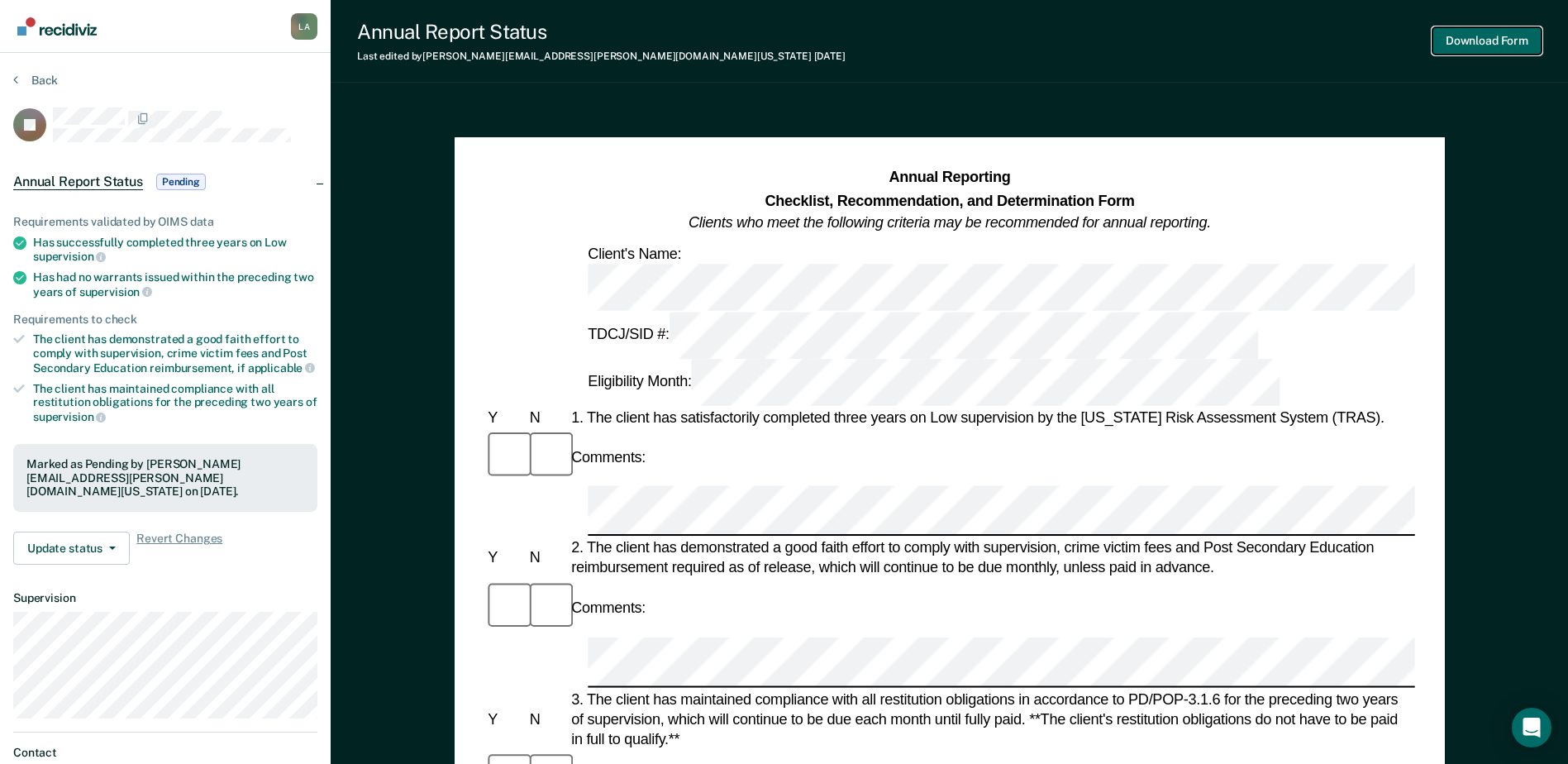
click at [1466, 38] on button "Download Form" at bounding box center [1487, 41] width 109 height 27
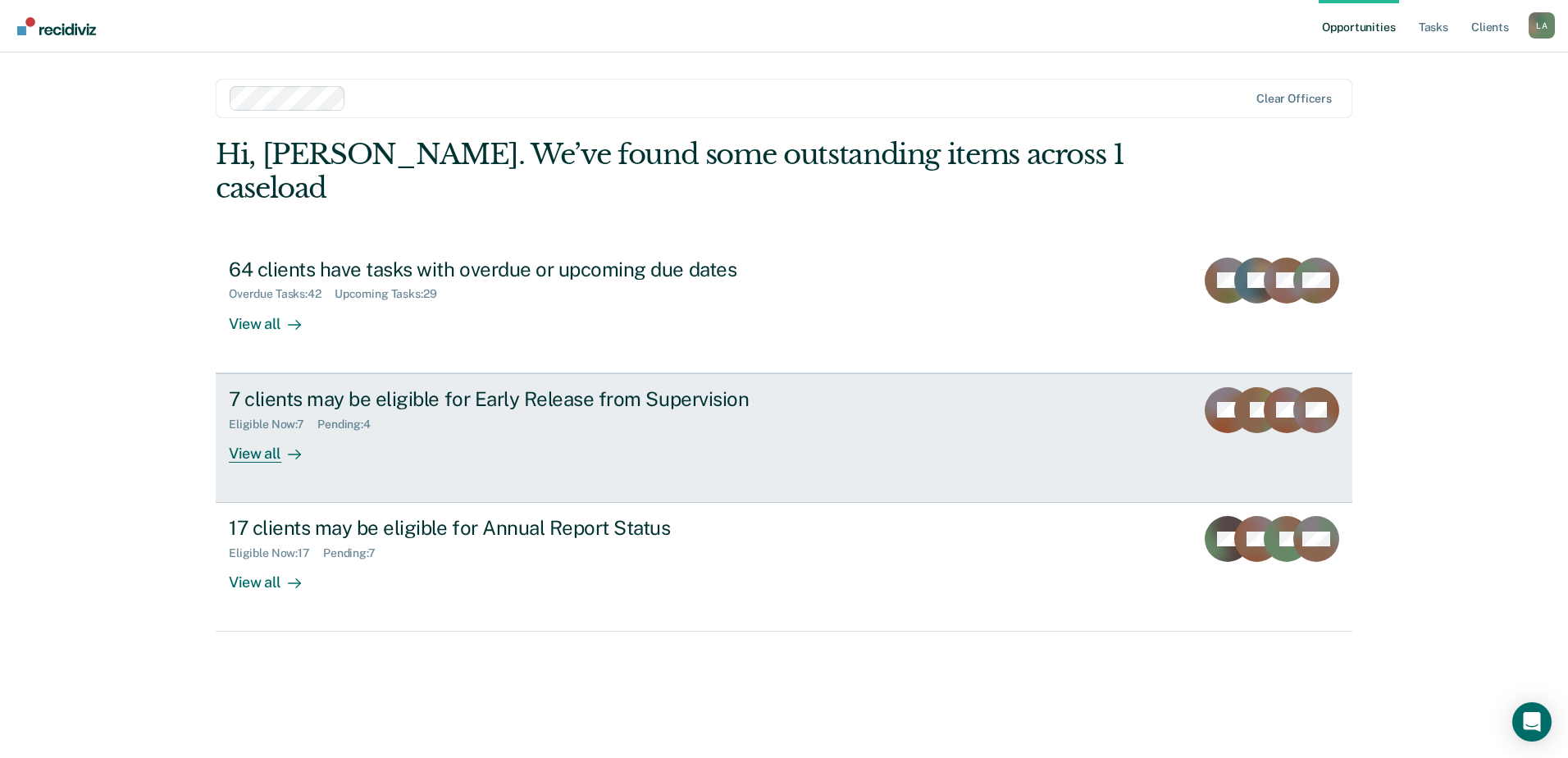
click at [249, 431] on div "View all" at bounding box center [274, 447] width 92 height 32
click at [268, 431] on div "View all" at bounding box center [274, 447] width 92 height 32
